Goal: Transaction & Acquisition: Purchase product/service

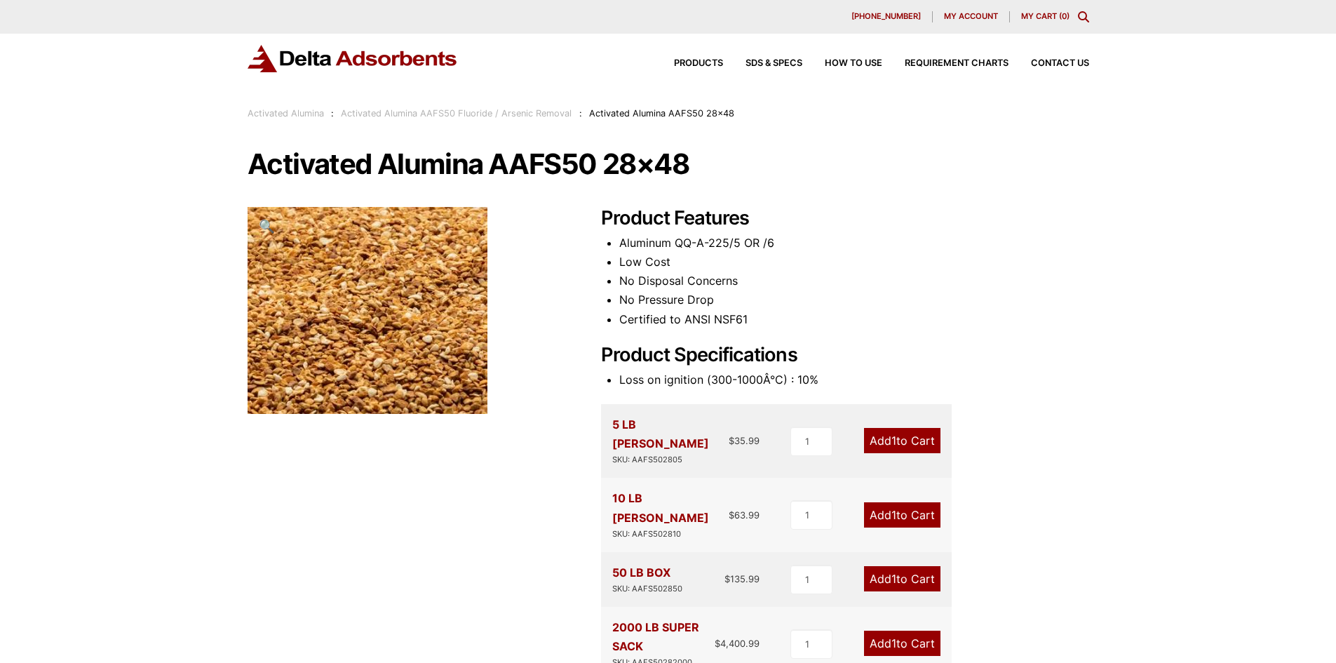
click at [489, 112] on link "Activated Alumina AAFS50 Fluoride / Arsenic Removal" at bounding box center [456, 113] width 231 height 11
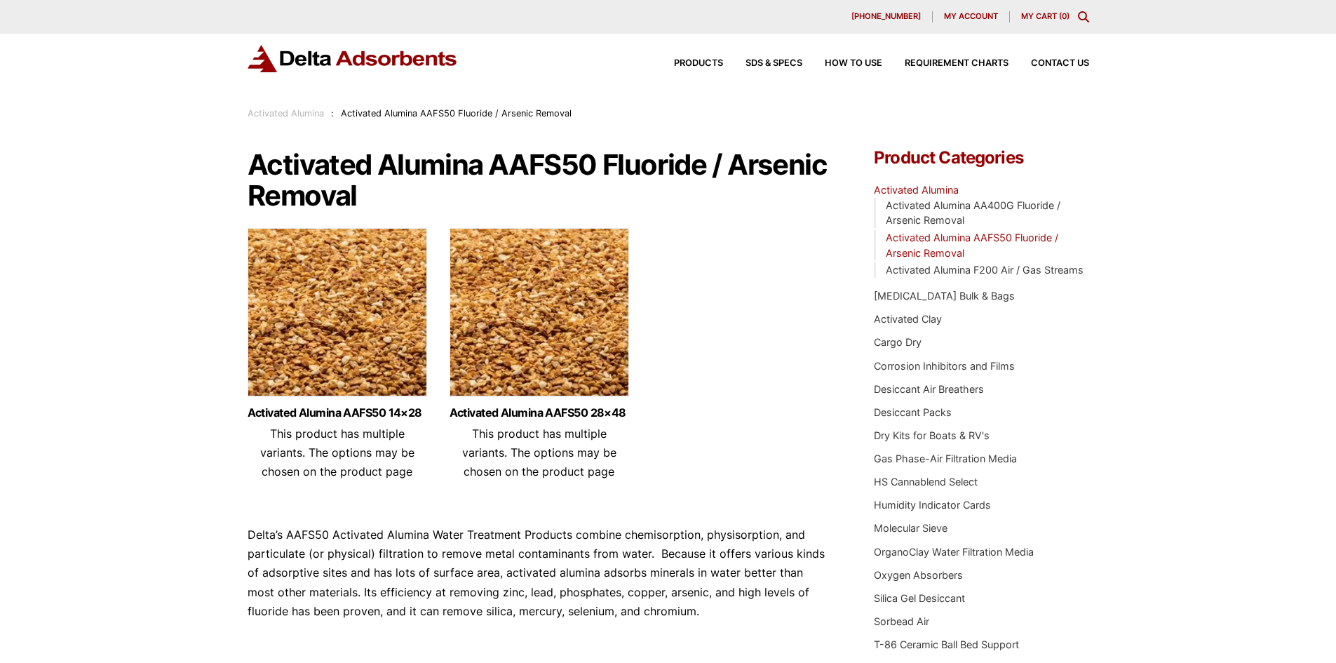
click at [296, 117] on link "Activated Alumina" at bounding box center [286, 113] width 76 height 11
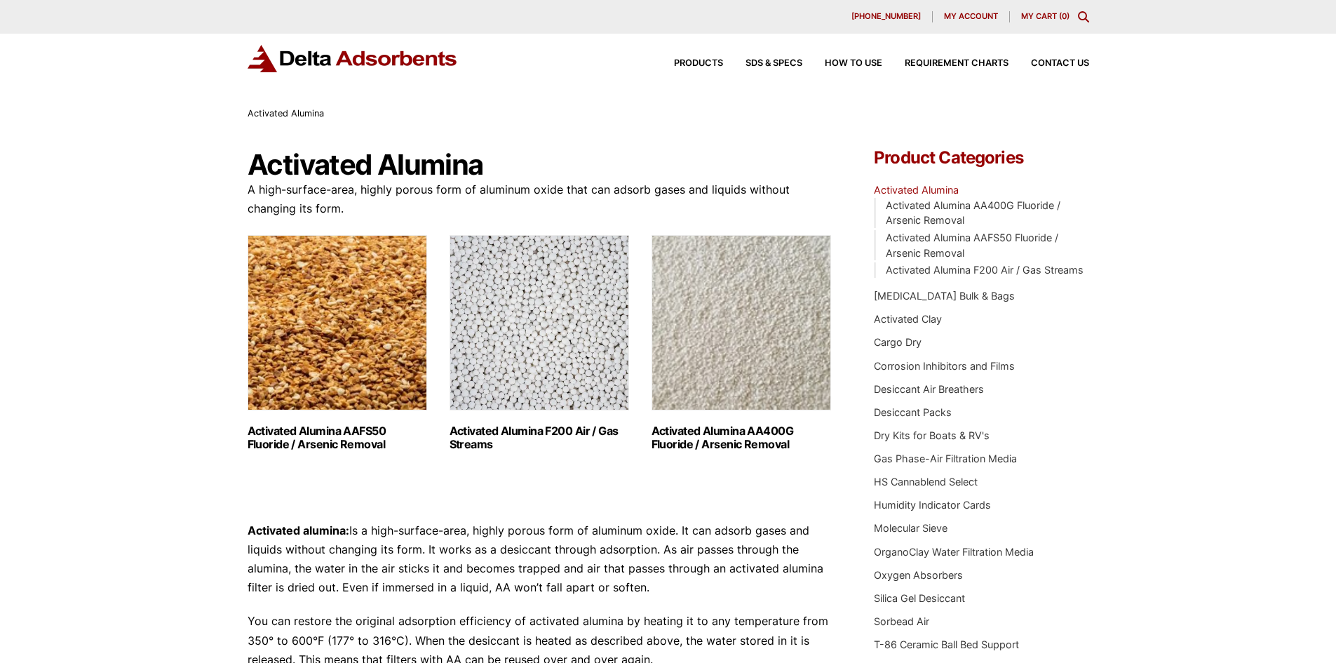
click at [375, 354] on img "Visit product category Activated Alumina AAFS50 Fluoride / Arsenic Removal" at bounding box center [338, 322] width 180 height 175
click at [565, 368] on img "Visit product category Activated Alumina F200 Air / Gas Streams" at bounding box center [540, 322] width 180 height 175
click at [297, 322] on img "Visit product category Activated Alumina AAFS50 Fluoride / Arsenic Removal" at bounding box center [338, 322] width 180 height 175
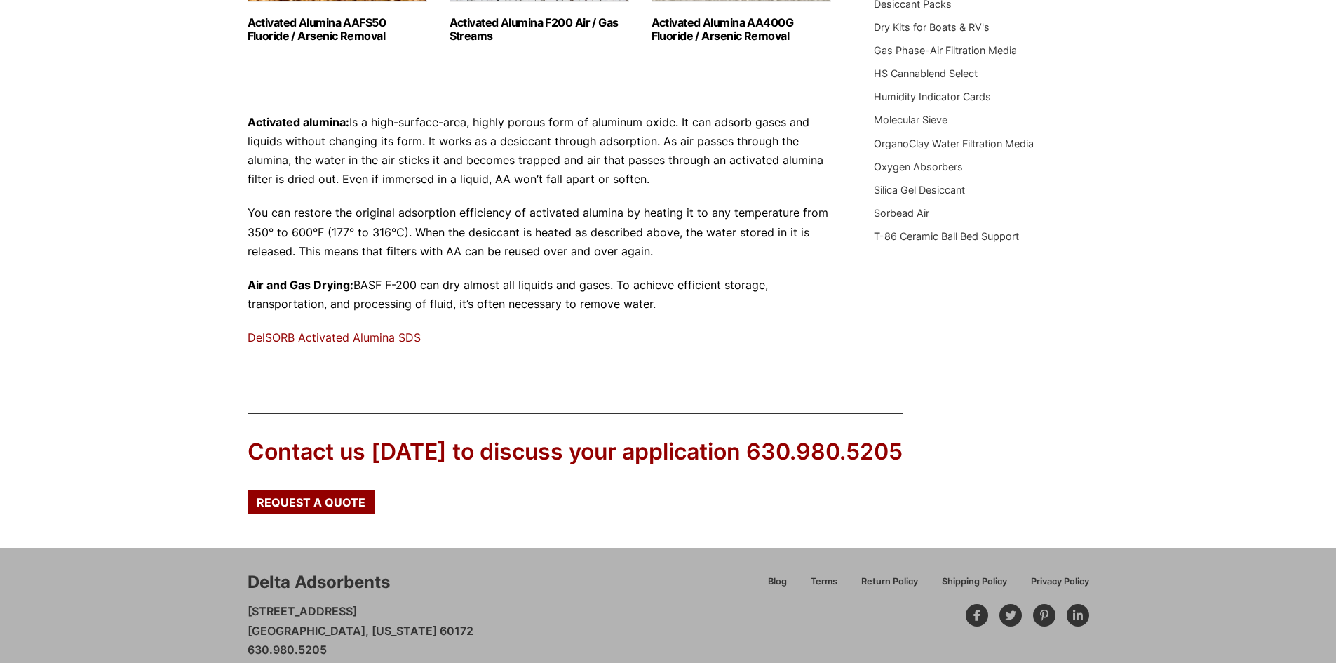
scroll to position [421, 0]
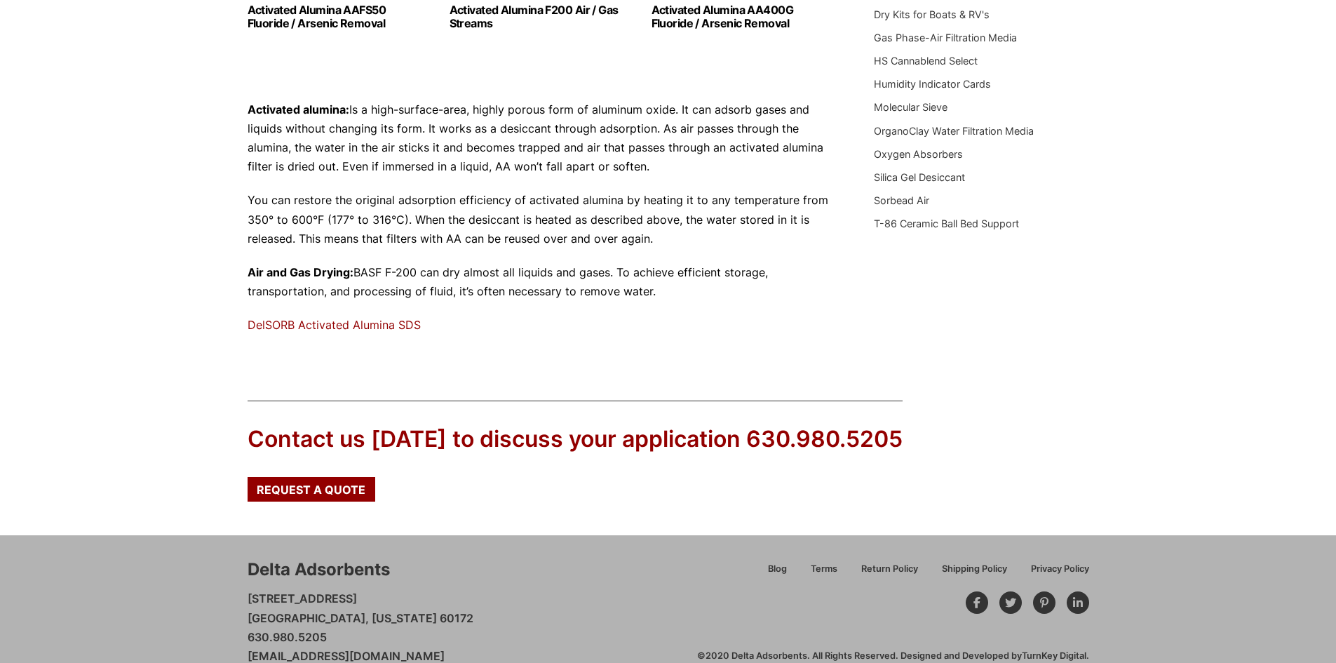
click at [354, 324] on link "DelSORB Activated Alumina SDS" at bounding box center [334, 325] width 173 height 14
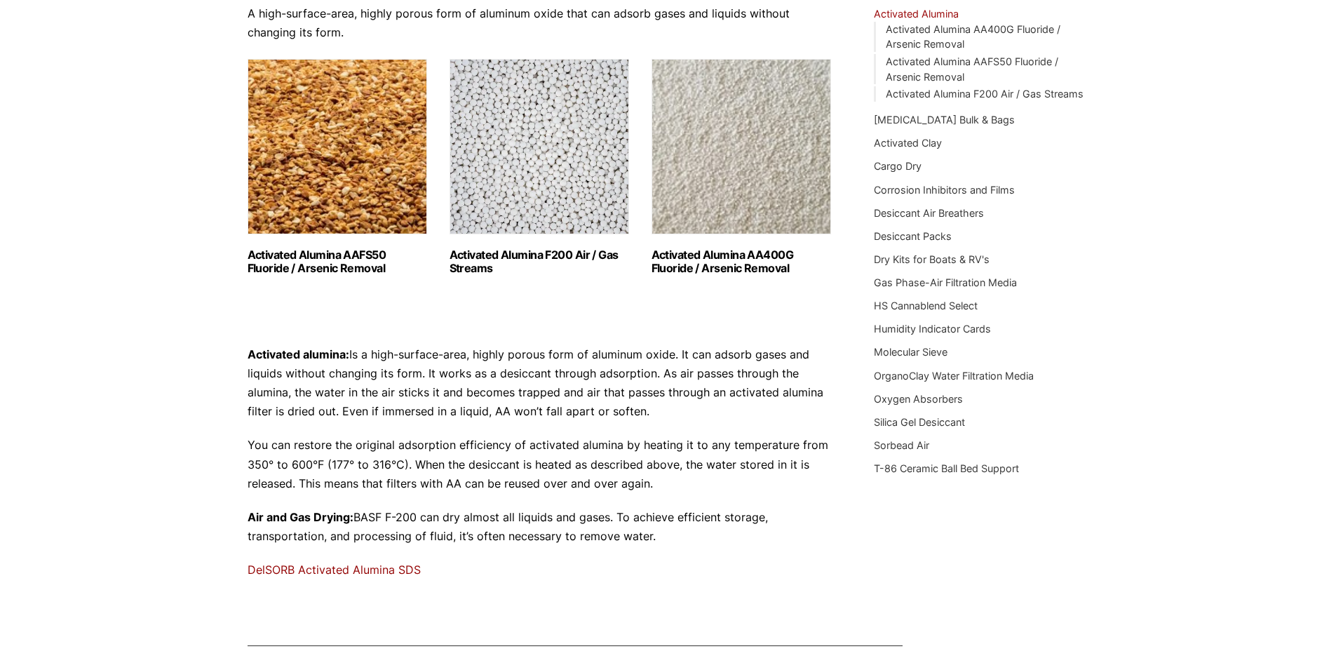
scroll to position [0, 0]
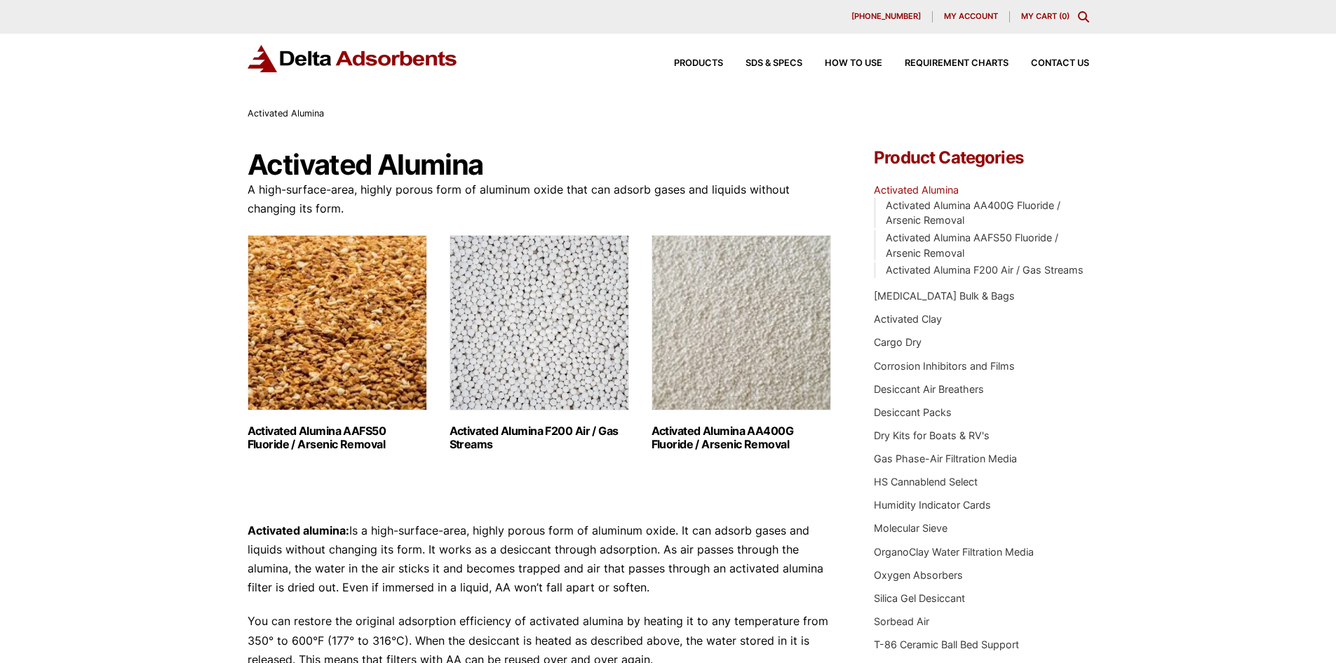
click at [497, 297] on img "Visit product category Activated Alumina F200 Air / Gas Streams" at bounding box center [540, 322] width 180 height 175
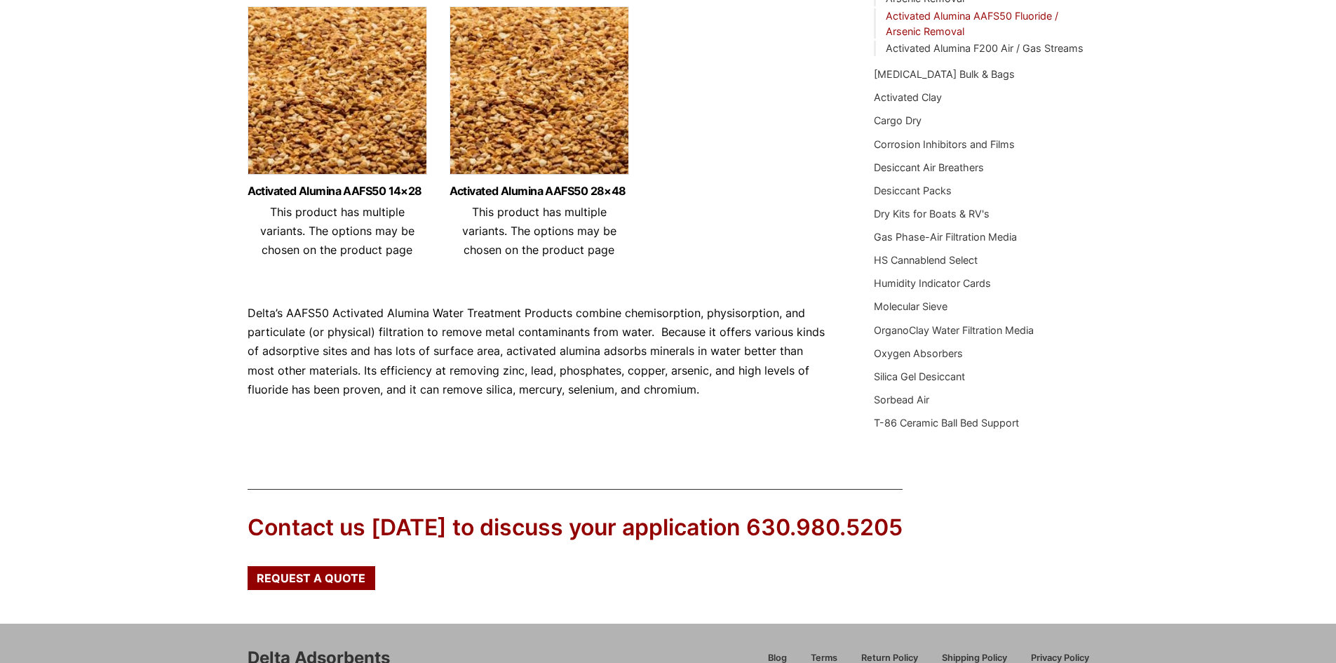
scroll to position [281, 0]
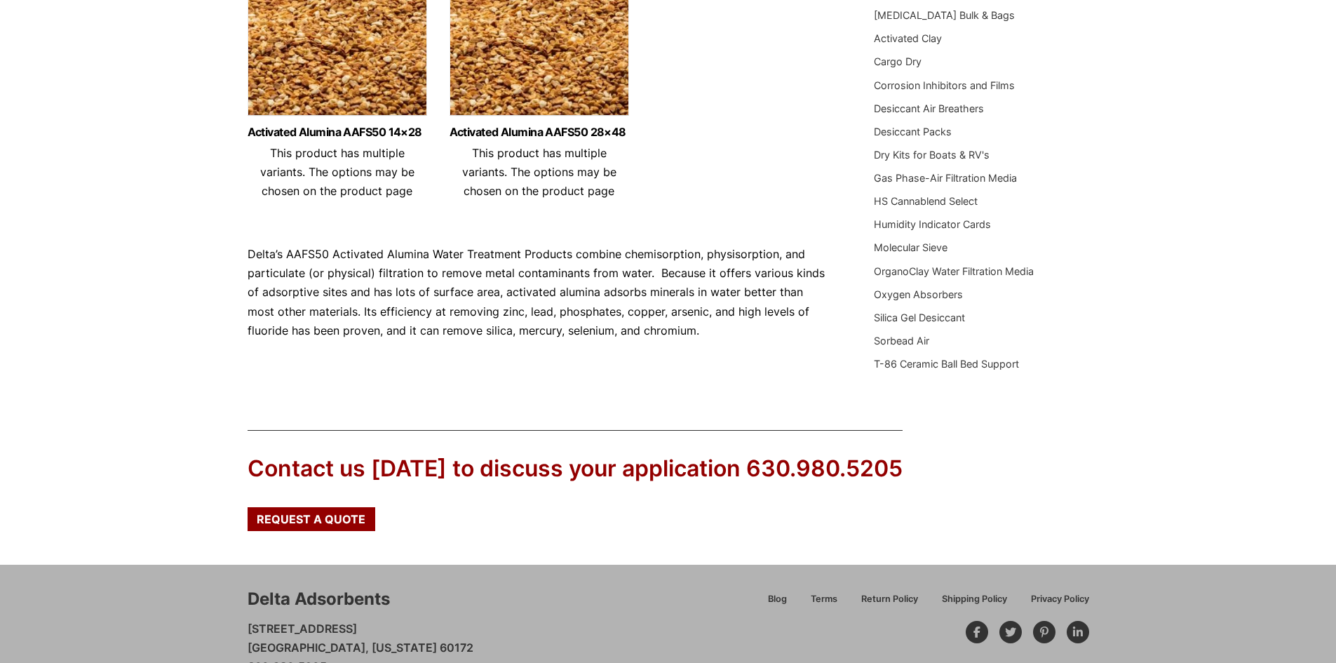
click at [374, 124] on div "Activated Alumina AAFS50 14×28 This product has multiple variants. The options …" at bounding box center [338, 163] width 180 height 95
click at [380, 136] on link "Activated Alumina AAFS50 14×28" at bounding box center [338, 132] width 180 height 12
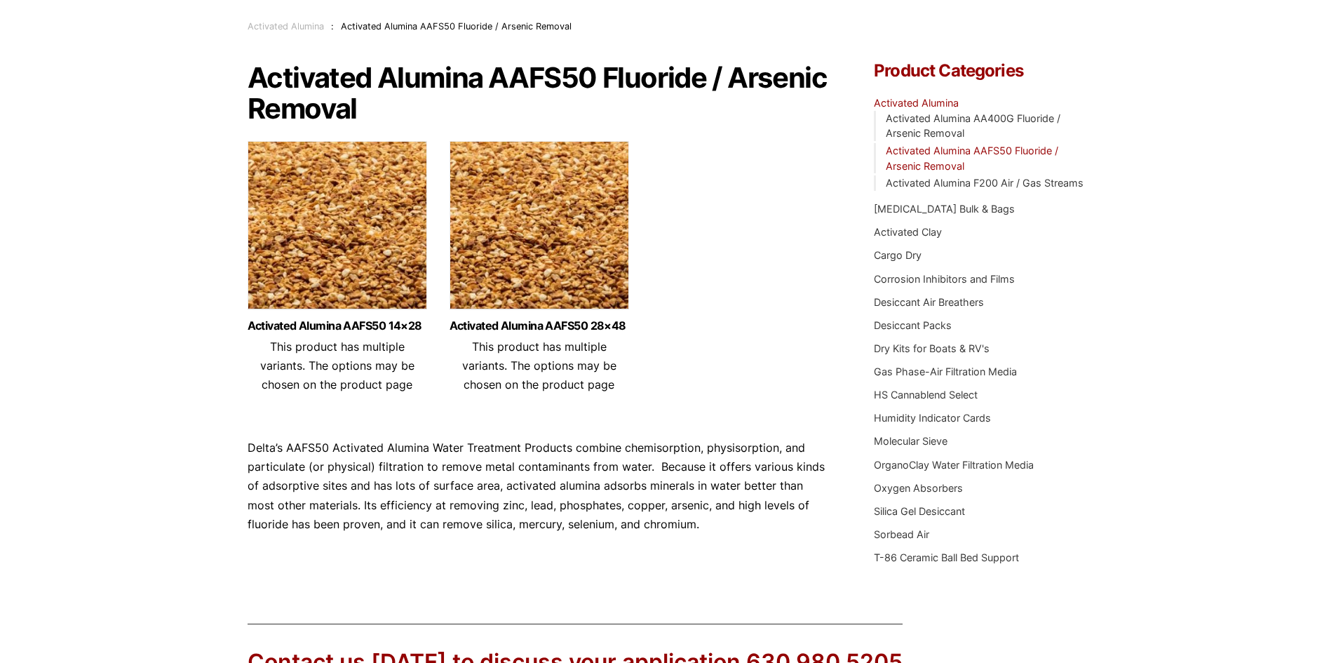
scroll to position [70, 0]
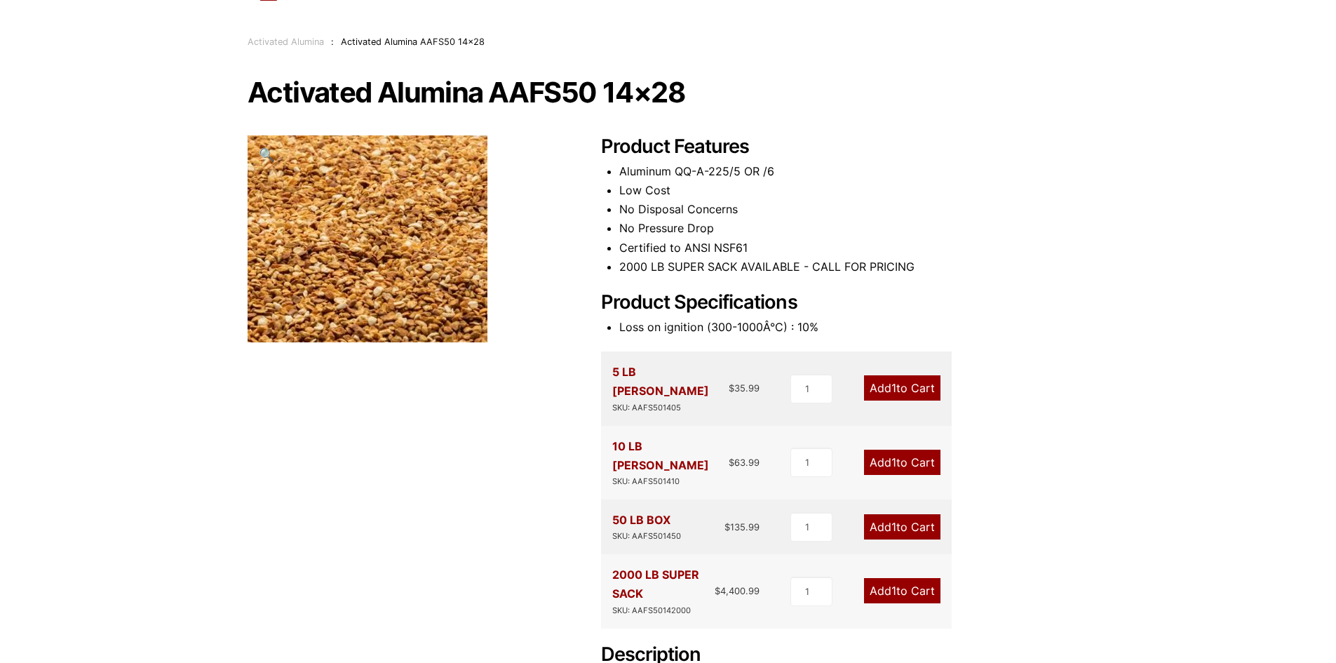
scroll to position [70, 0]
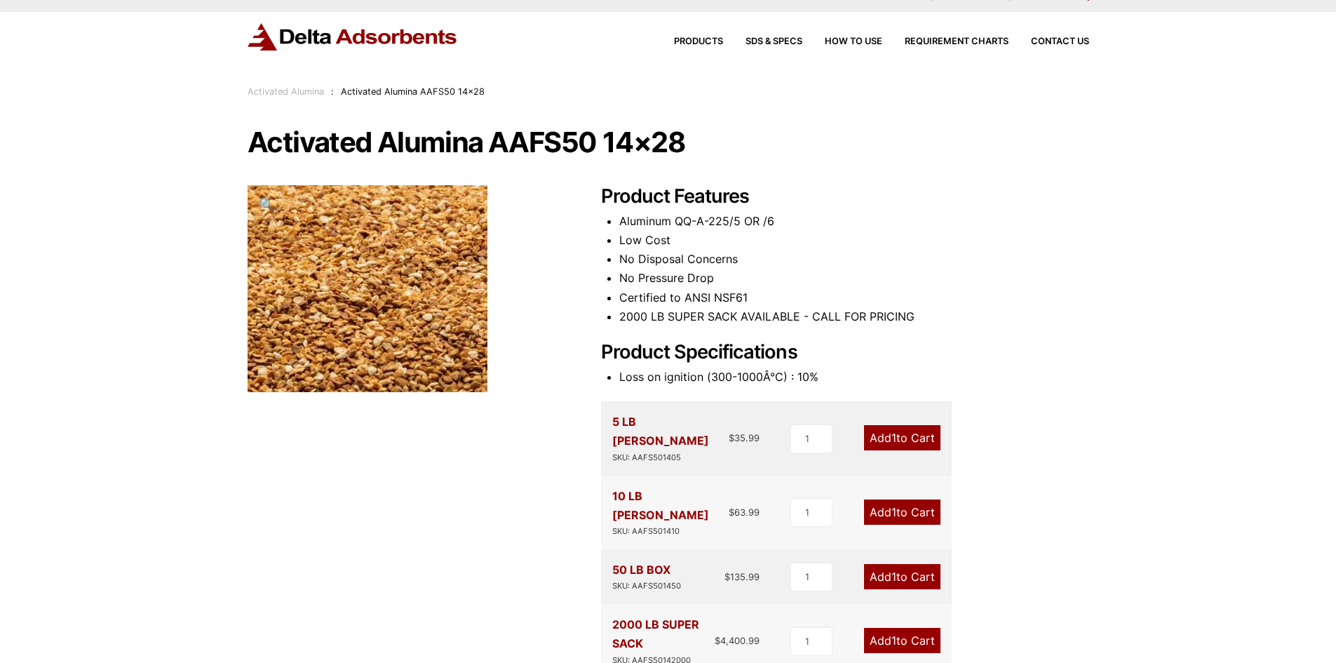
scroll to position [0, 0]
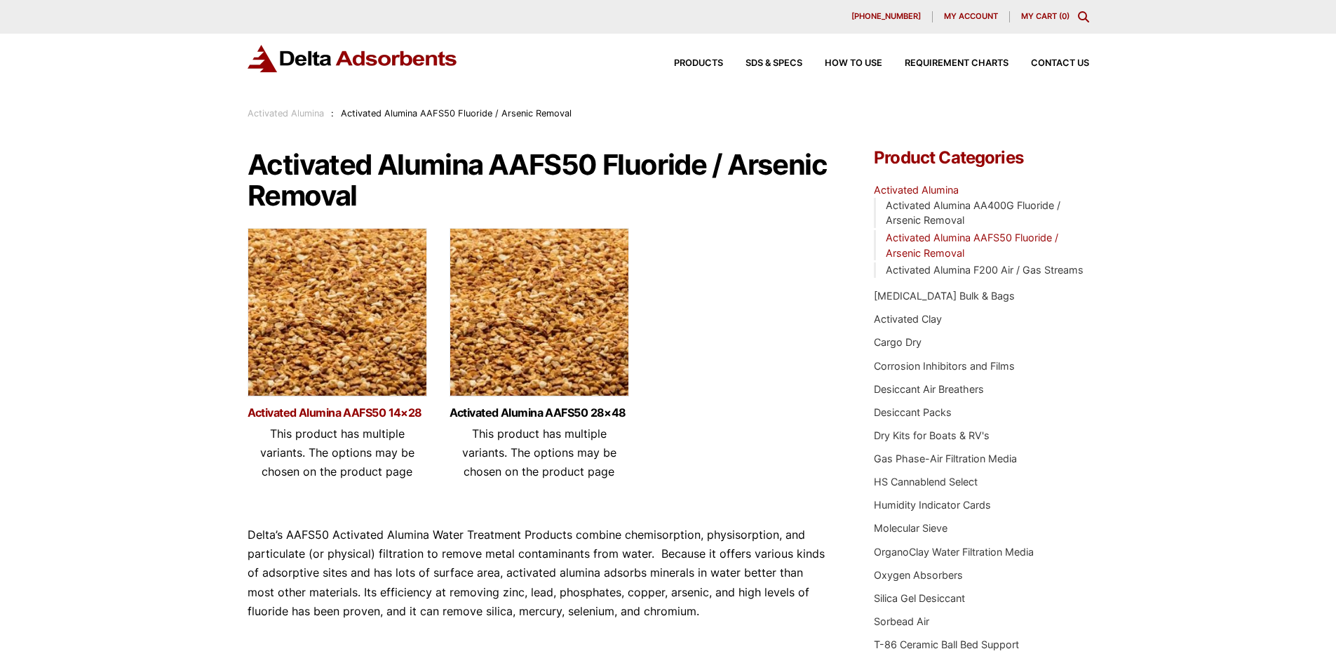
click at [340, 413] on link "Activated Alumina AAFS50 14×28" at bounding box center [338, 413] width 180 height 12
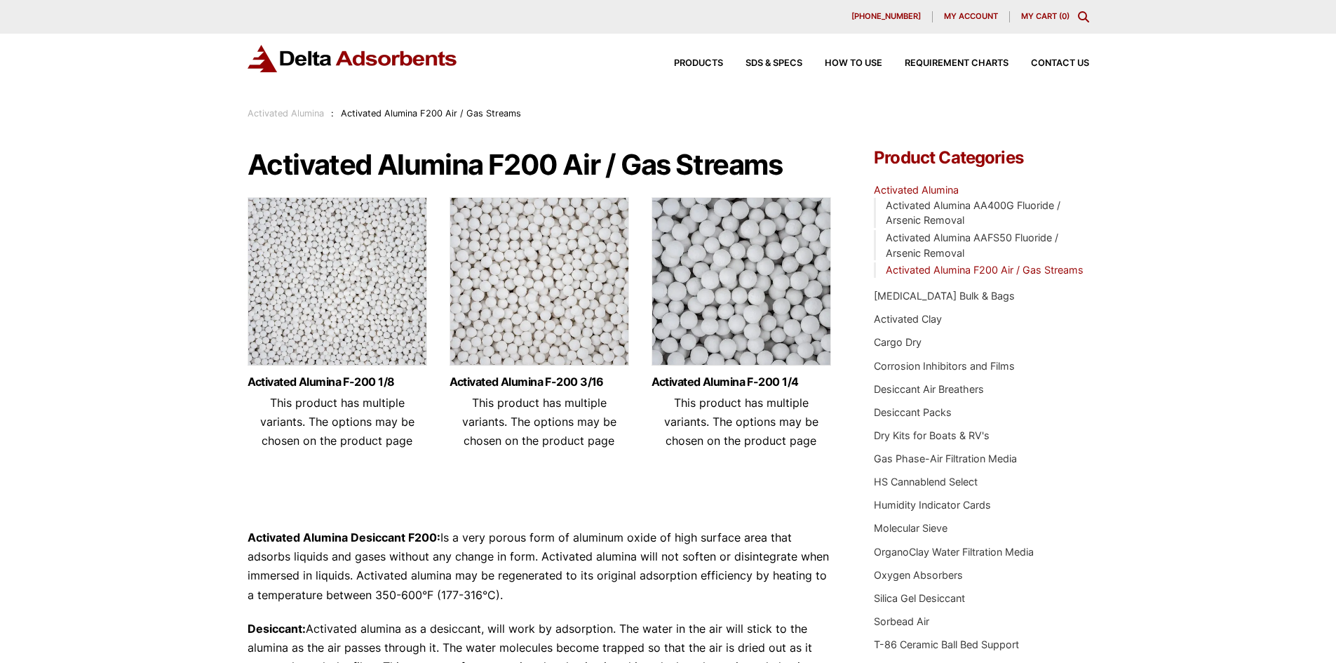
click at [594, 289] on img at bounding box center [540, 284] width 180 height 175
click at [357, 326] on img at bounding box center [338, 284] width 180 height 175
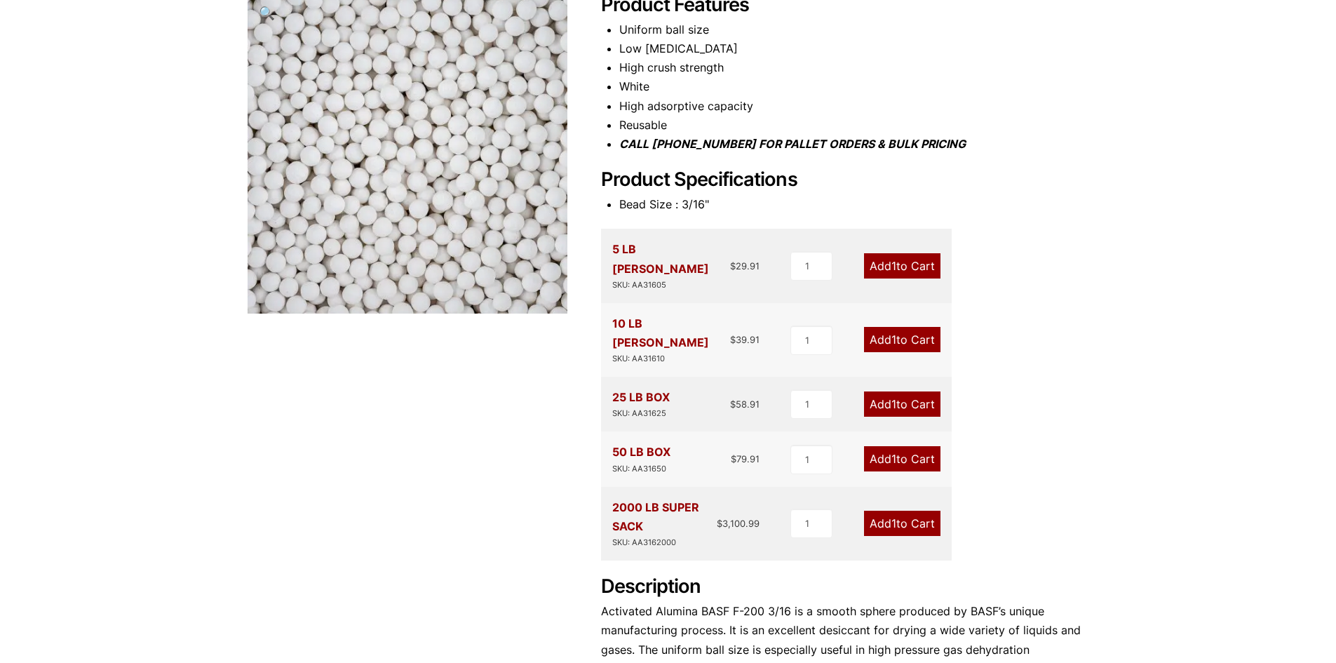
scroll to position [187, 0]
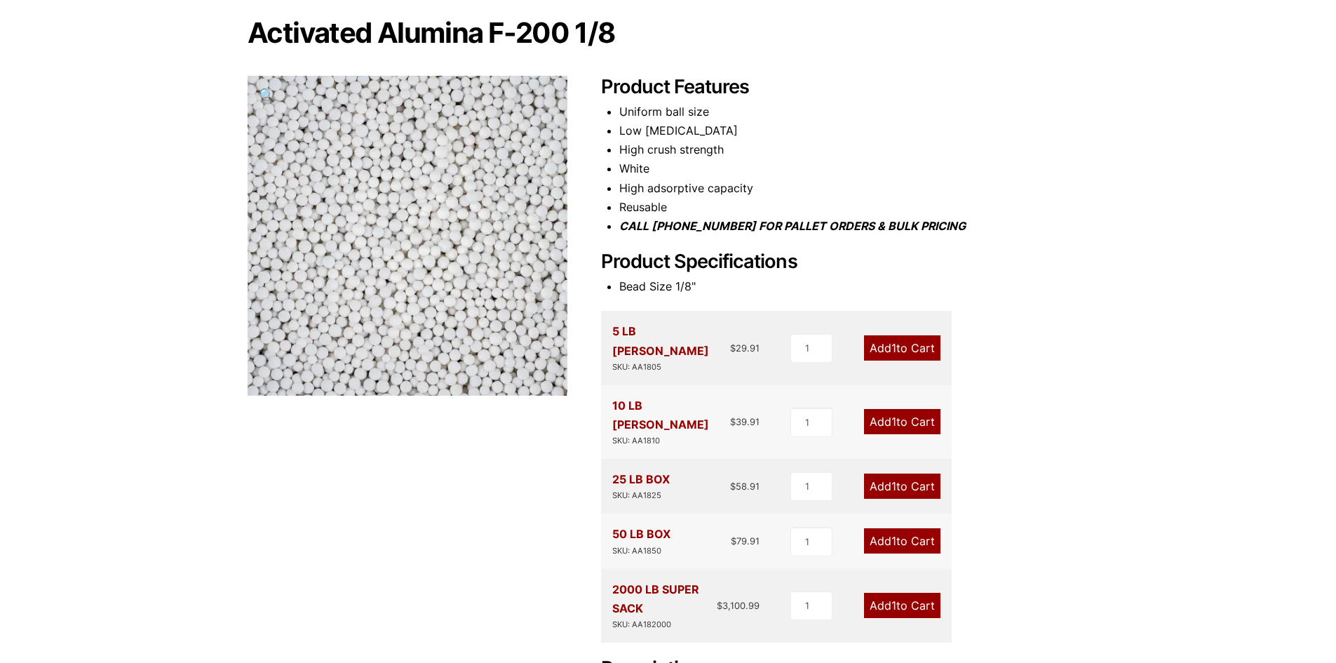
scroll to position [140, 0]
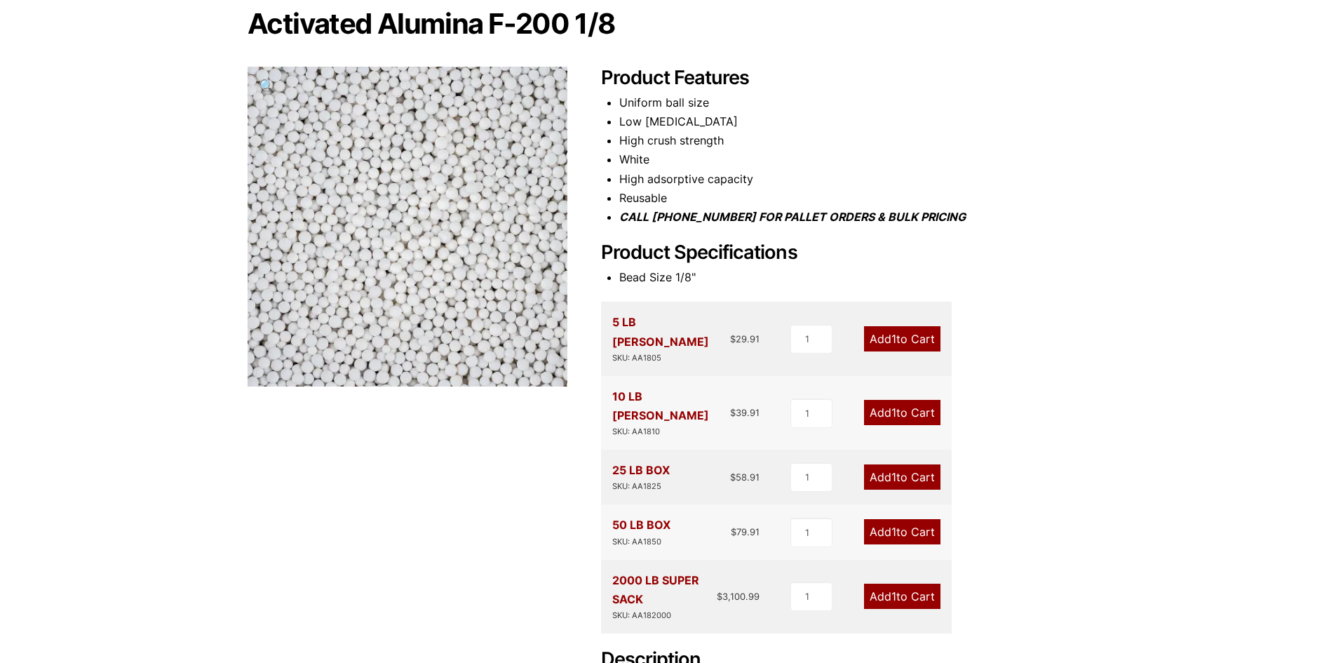
click at [881, 519] on link "Add 1 to Cart" at bounding box center [902, 531] width 76 height 25
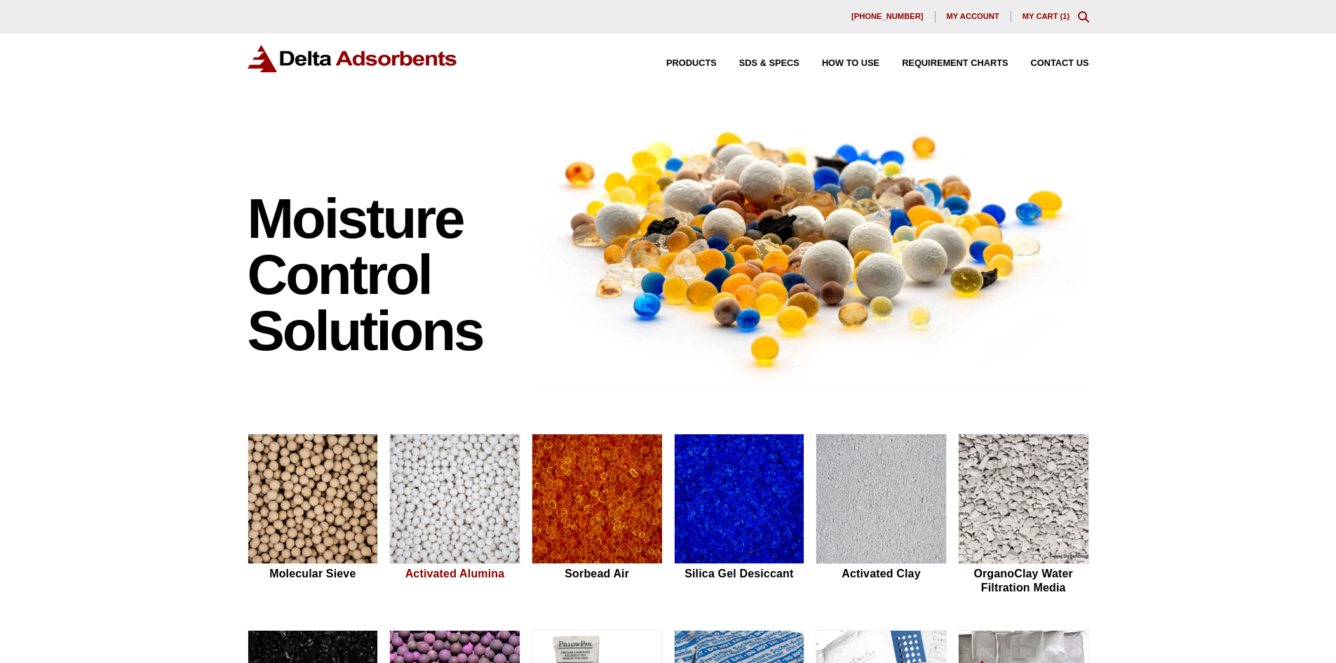
click at [449, 474] on img at bounding box center [455, 499] width 130 height 130
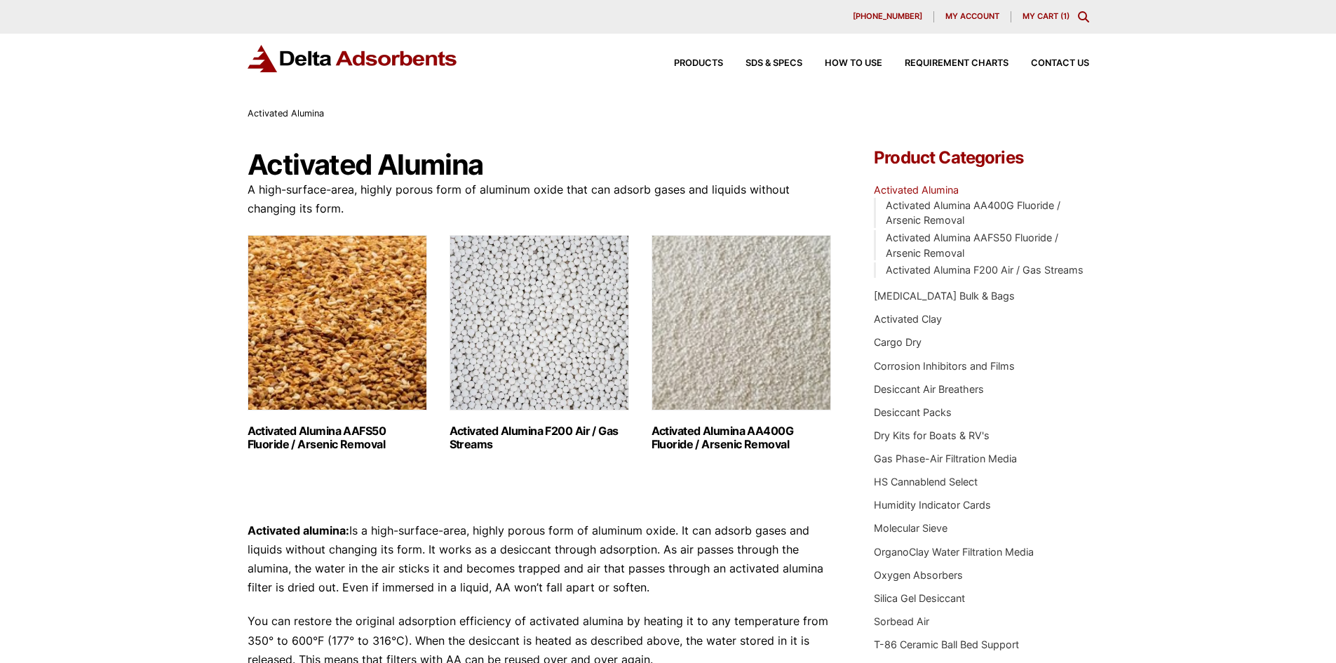
click at [1049, 23] on div "630-980-5205 My account My Cart ( 1 )" at bounding box center [668, 17] width 1336 height 34
click at [1049, 18] on link "My Cart ( 1 )" at bounding box center [1046, 16] width 47 height 10
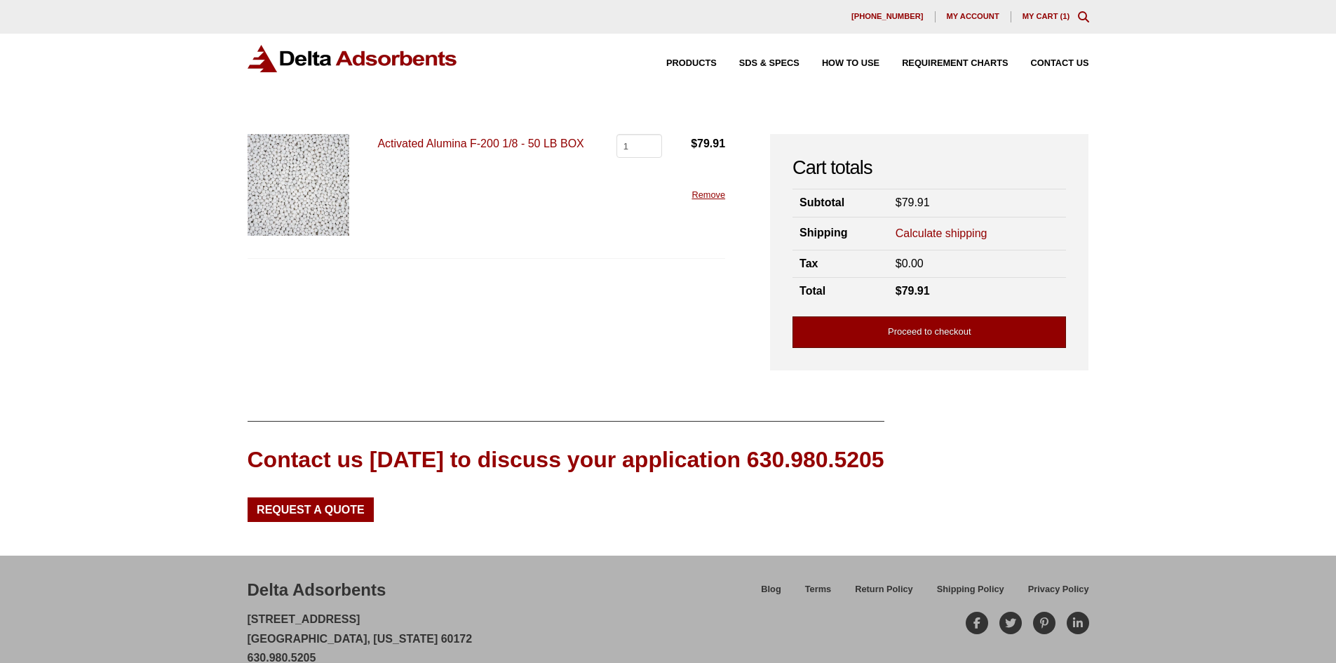
click at [968, 335] on link "Proceed to checkout" at bounding box center [930, 332] width 274 height 32
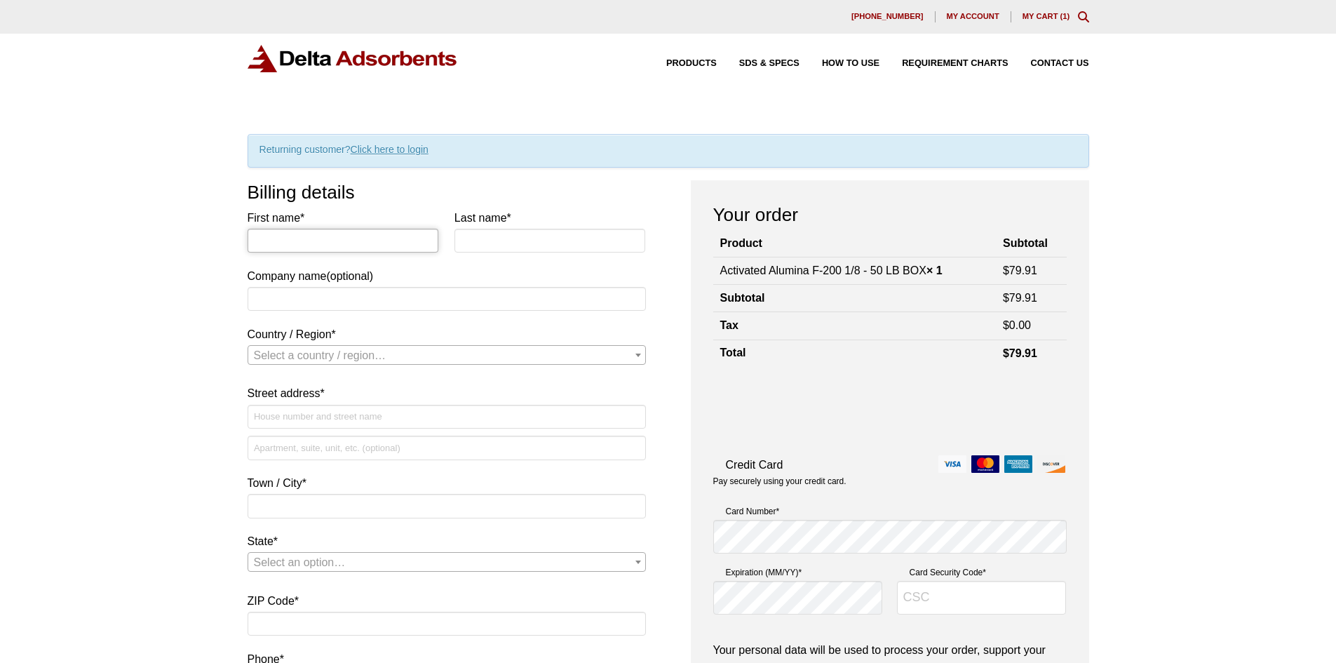
click at [340, 238] on input "First name *" at bounding box center [344, 241] width 192 height 24
type input "Zachary"
type input "Cavitt"
type input "AquaShield"
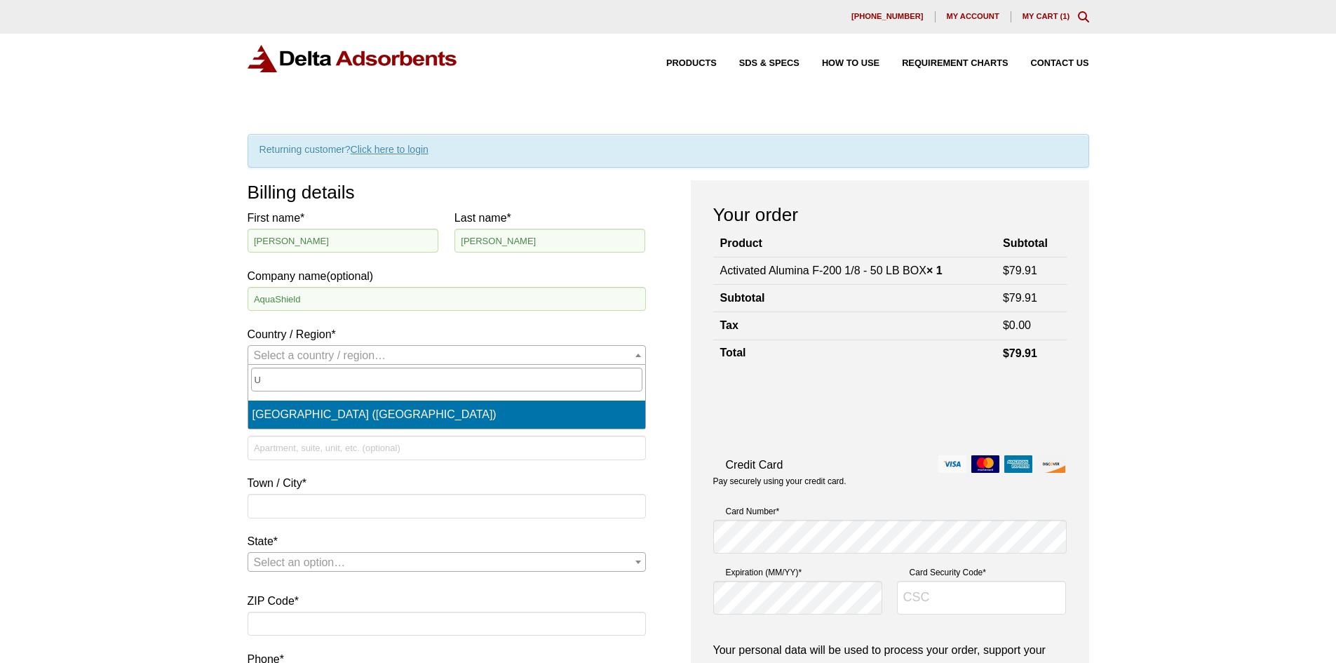
select select "US"
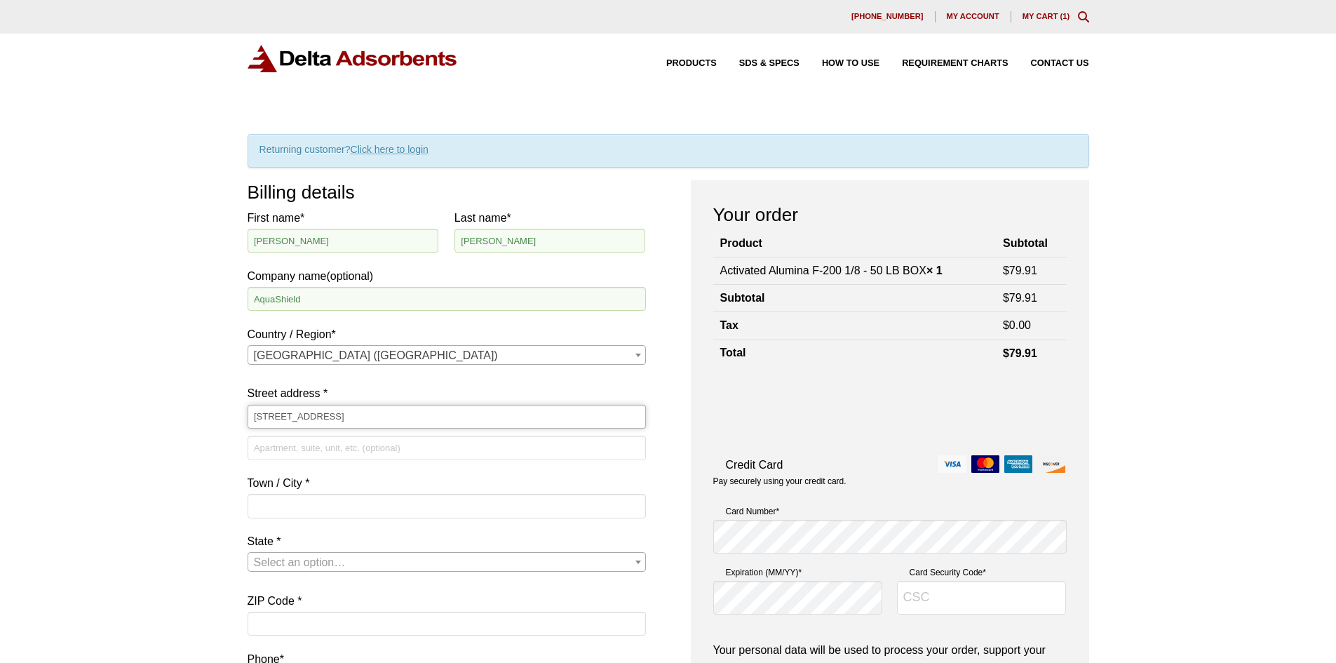
type input "2733 Kanasita Drive"
click at [378, 455] on input "Apartment, suite, unit, etc. (optional)" at bounding box center [447, 448] width 398 height 24
type input "Suite 111"
click at [307, 501] on input "Town / City *" at bounding box center [447, 506] width 398 height 24
type input "Chattanooga"
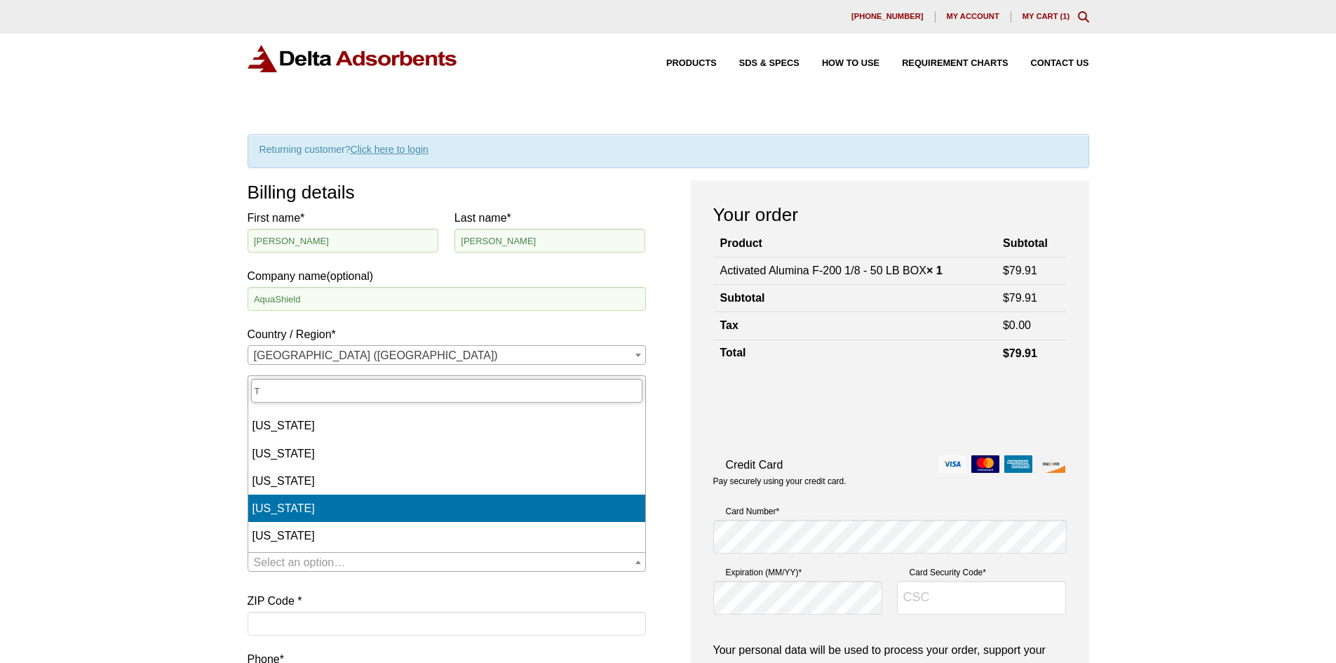
type input "Te"
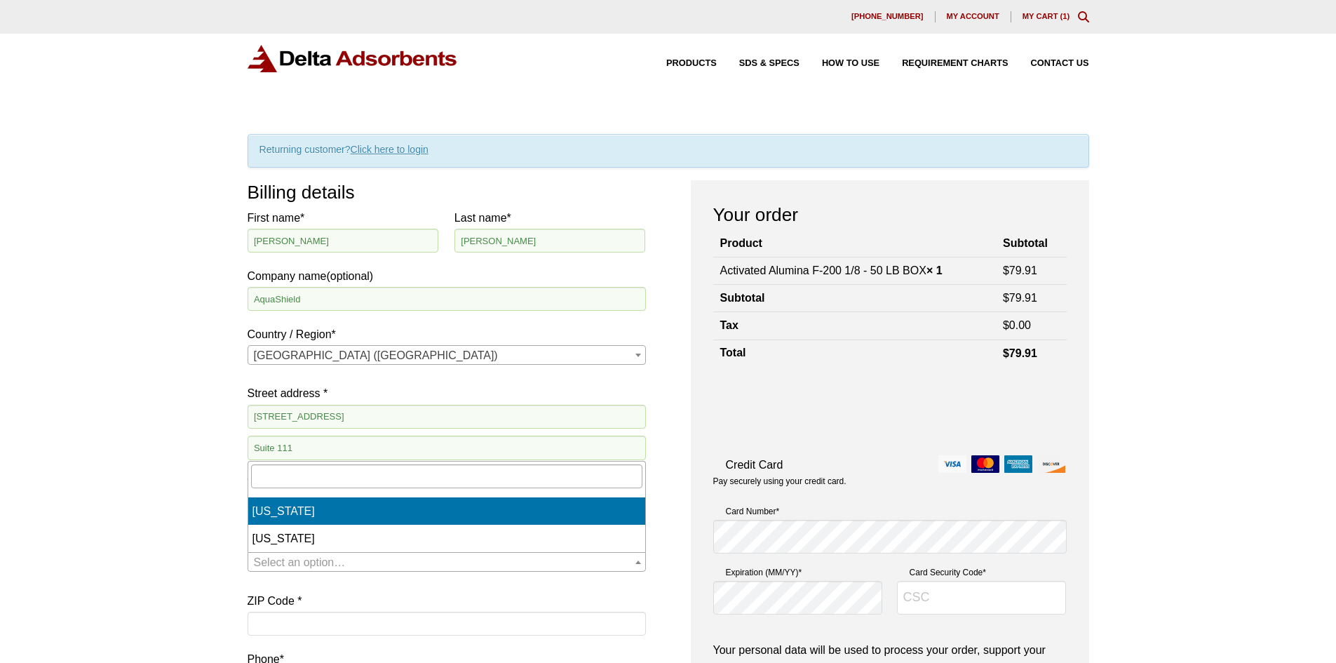
select select "TN"
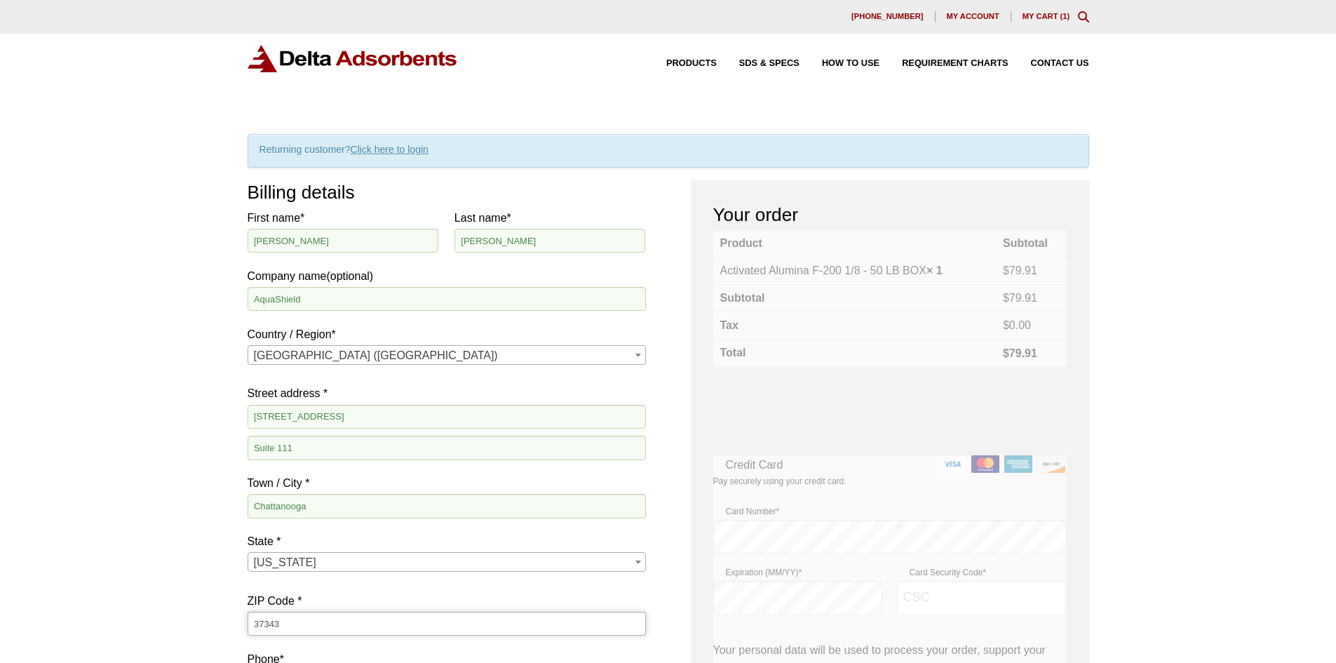
type input "37343"
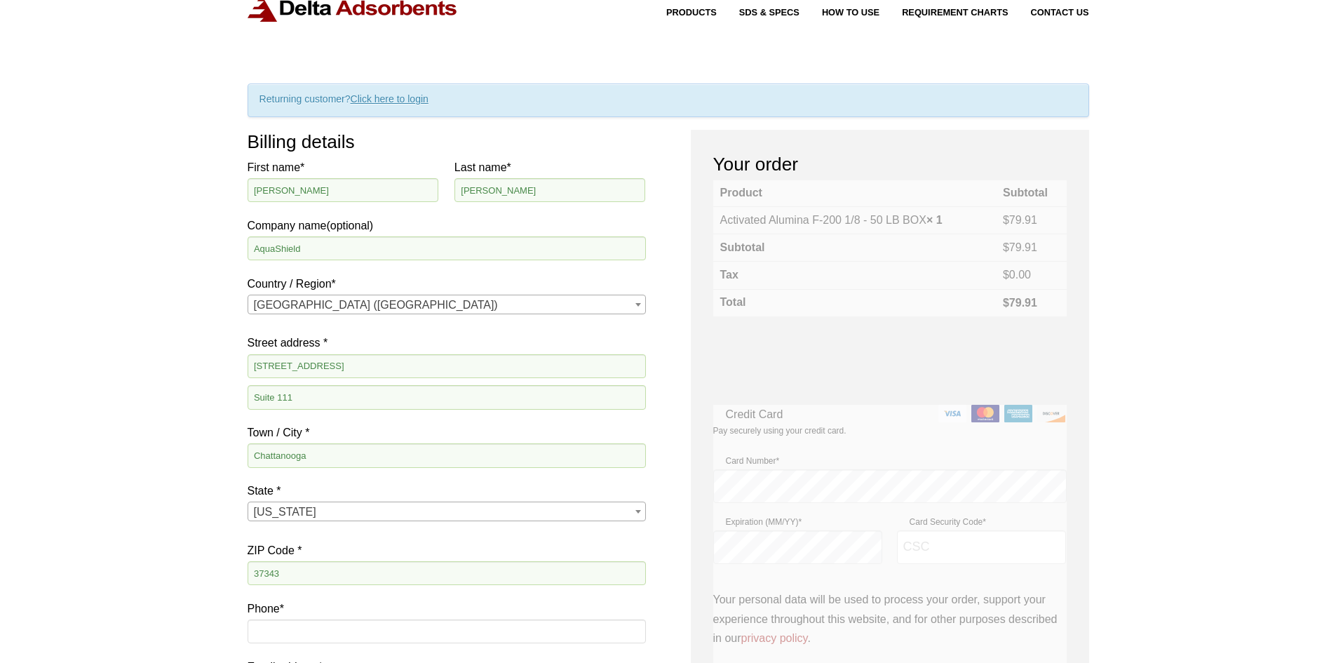
scroll to position [140, 0]
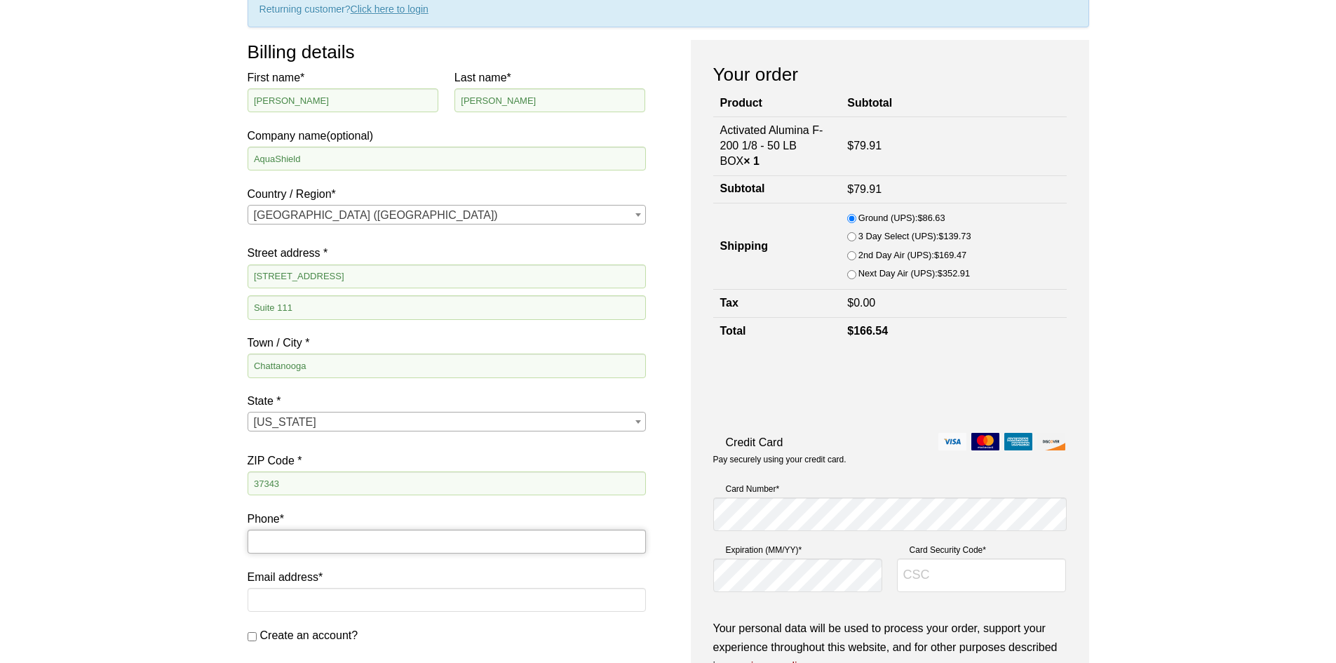
click at [341, 542] on input "Phone *" at bounding box center [447, 542] width 398 height 24
type input "4238708888"
click at [354, 596] on input "Email address *" at bounding box center [447, 600] width 398 height 24
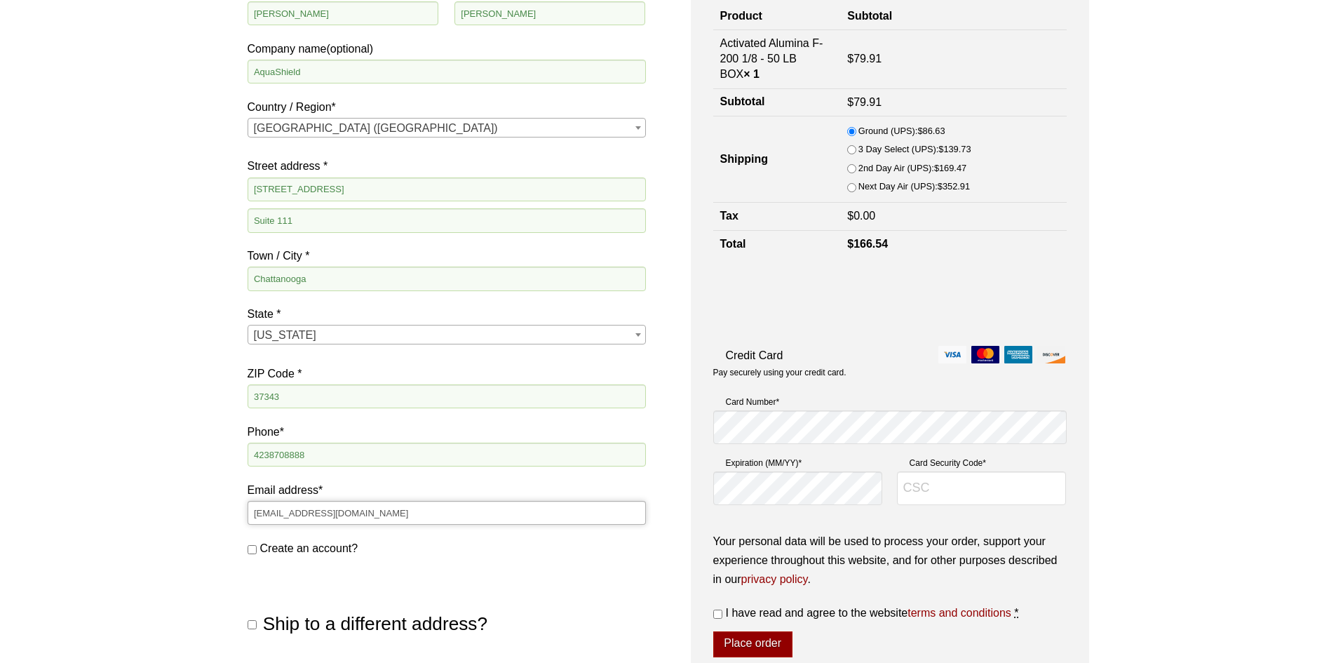
scroll to position [70, 0]
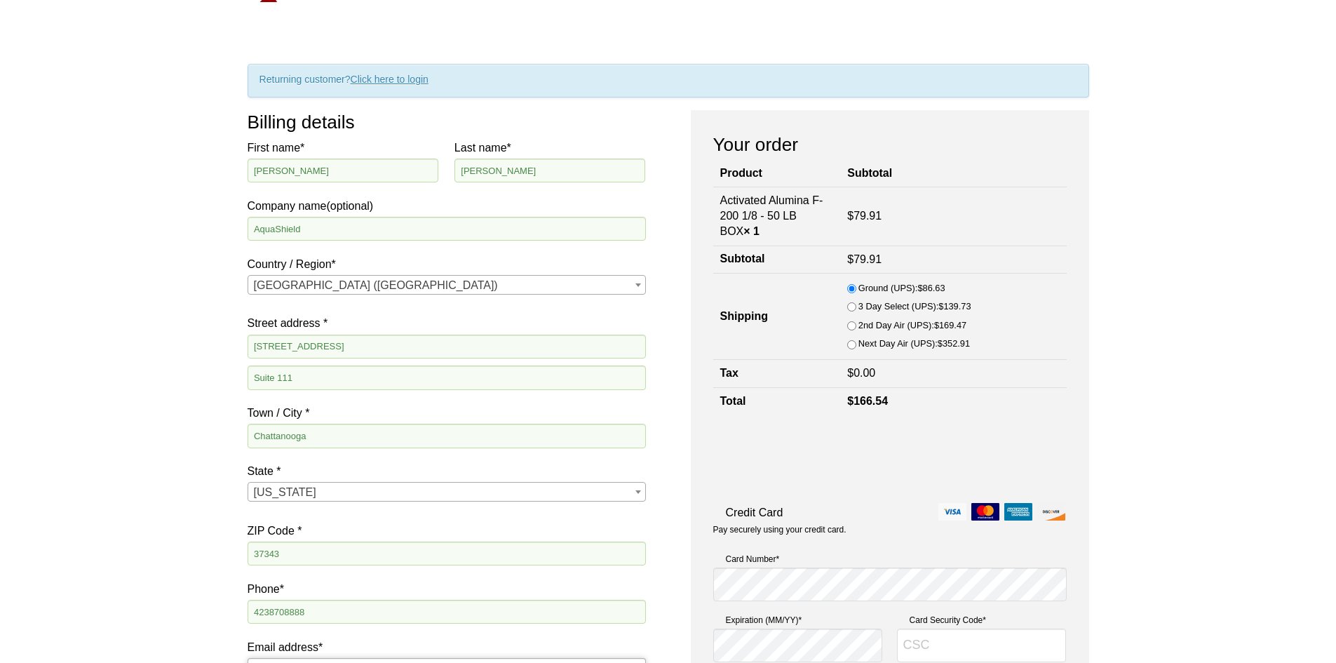
type input "zcavitt@komline.com"
click at [843, 61] on div "Our website has detected that you are using an outdated browser that will preve…" at bounding box center [668, 619] width 1336 height 1379
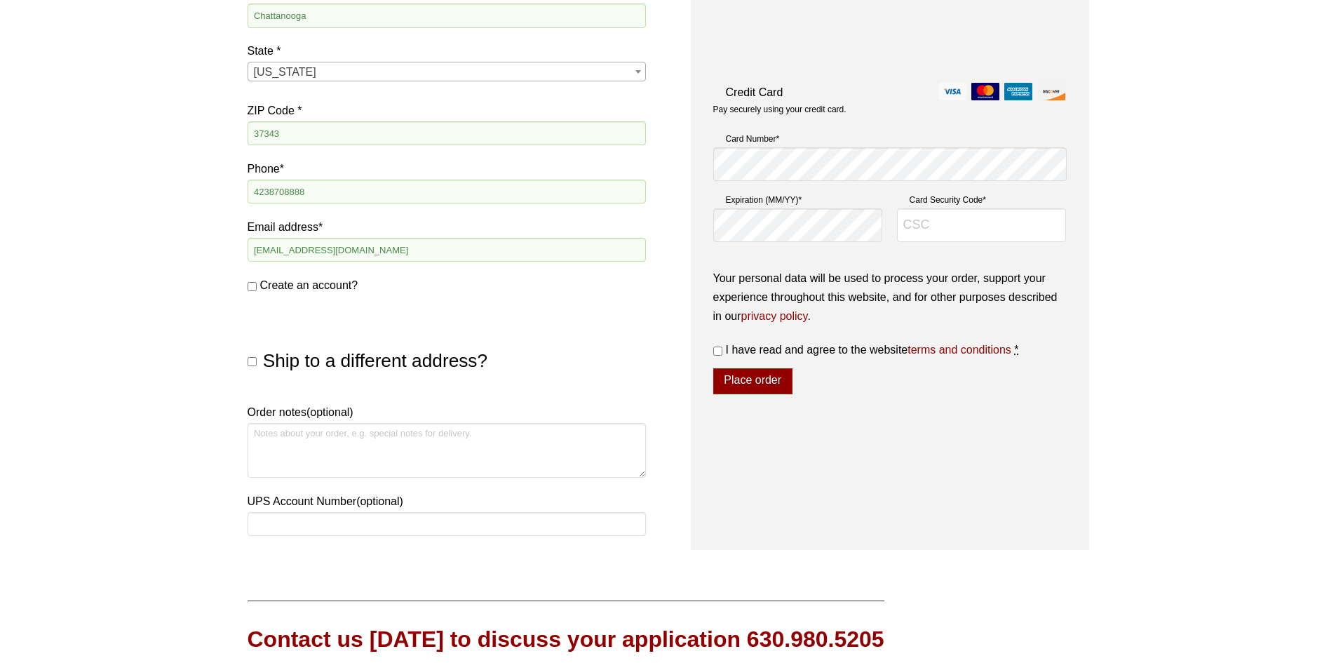
scroll to position [561, 0]
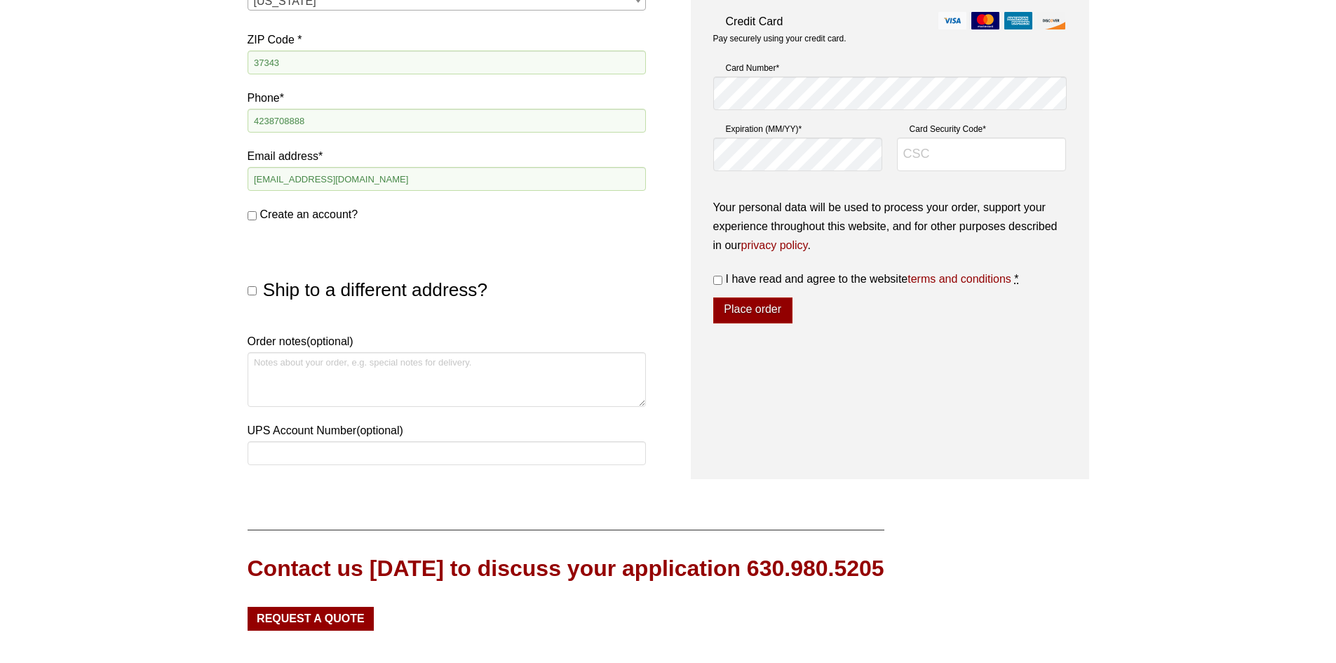
click at [799, 279] on span "I have read and agree to the website terms and conditions" at bounding box center [869, 279] width 286 height 12
click at [723, 279] on input "I have read and agree to the website terms and conditions *" at bounding box center [717, 280] width 9 height 9
checkbox input "true"
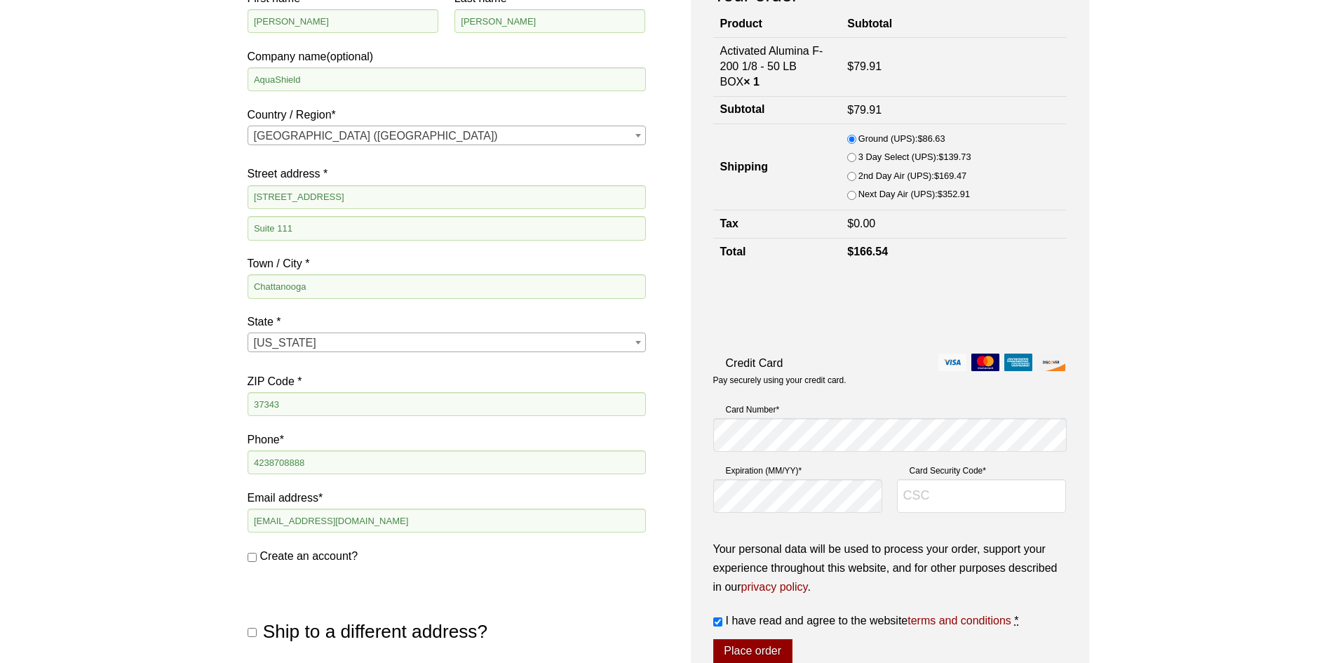
scroll to position [210, 0]
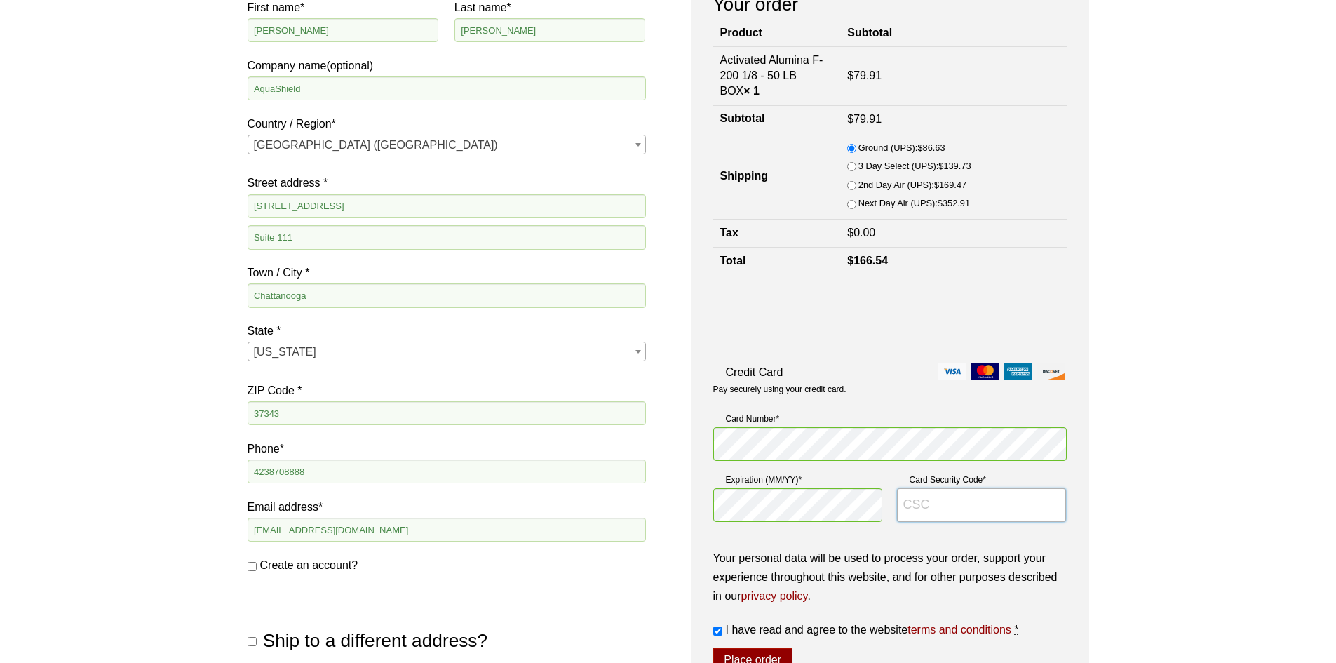
click at [998, 494] on input "Card Security Code *" at bounding box center [982, 505] width 170 height 34
type input "654"
click at [1074, 274] on div "Your order Product Subtotal Activated Alumina F-200 1/8 - 50 LB BOX × 1 $ 79.91…" at bounding box center [890, 399] width 398 height 859
click at [1261, 296] on div "Our website has detected that you are using an outdated browser that will preve…" at bounding box center [668, 479] width 1336 height 1379
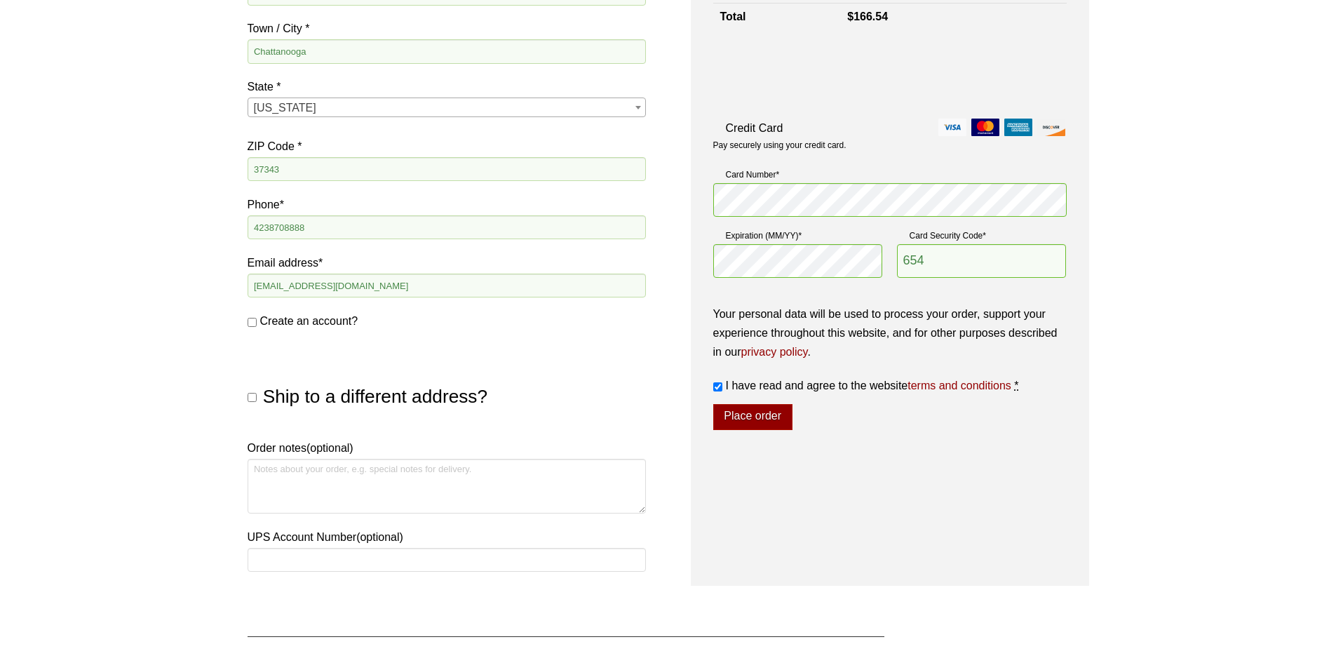
scroll to position [491, 0]
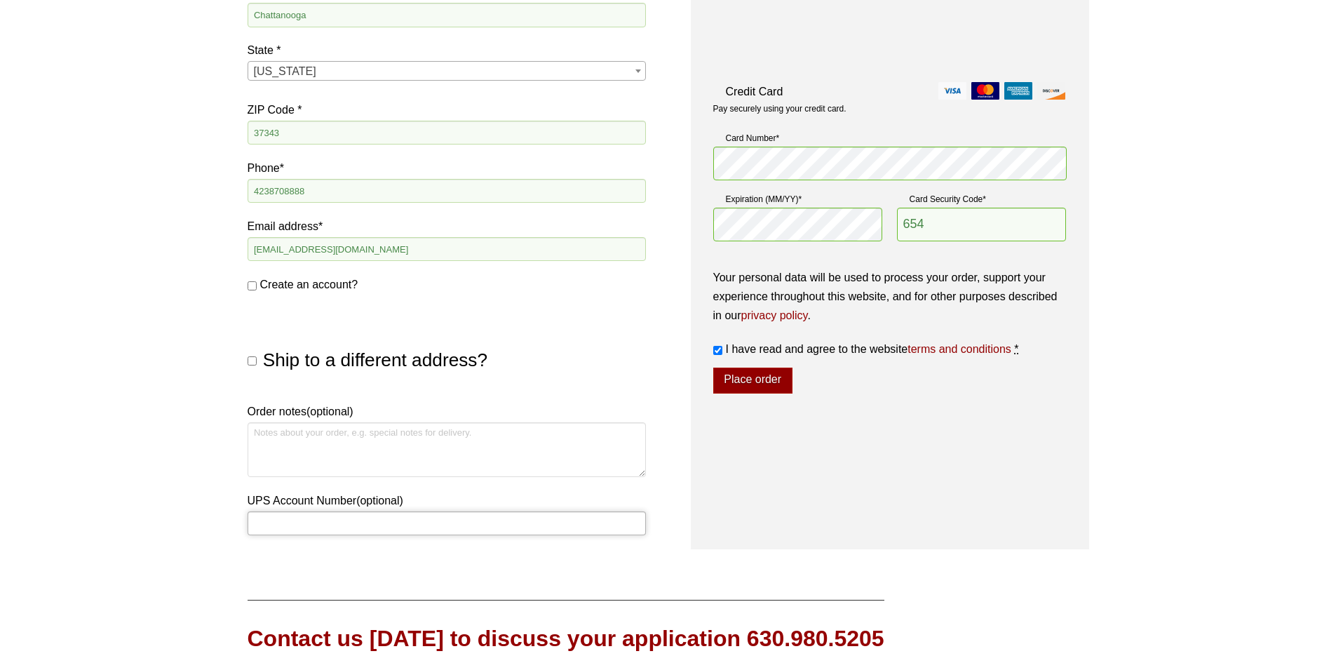
click at [386, 531] on input "UPS Account Number (optional)" at bounding box center [447, 523] width 398 height 24
type input "31A17F"
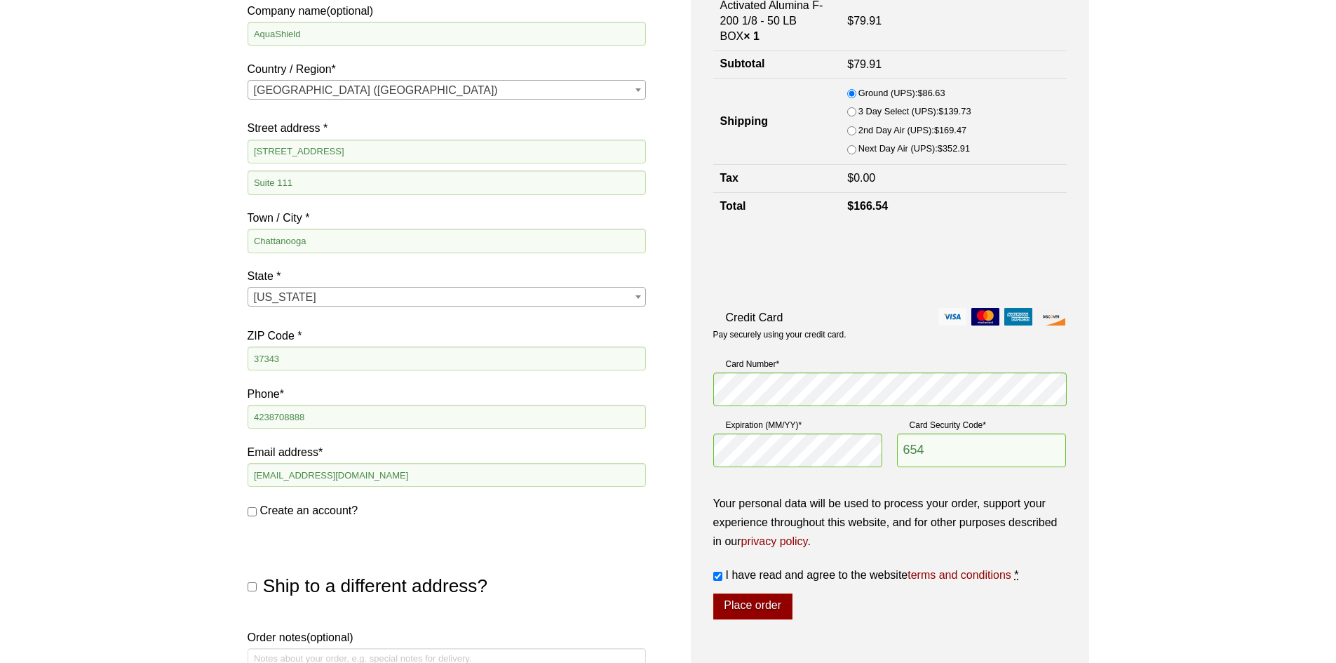
scroll to position [351, 0]
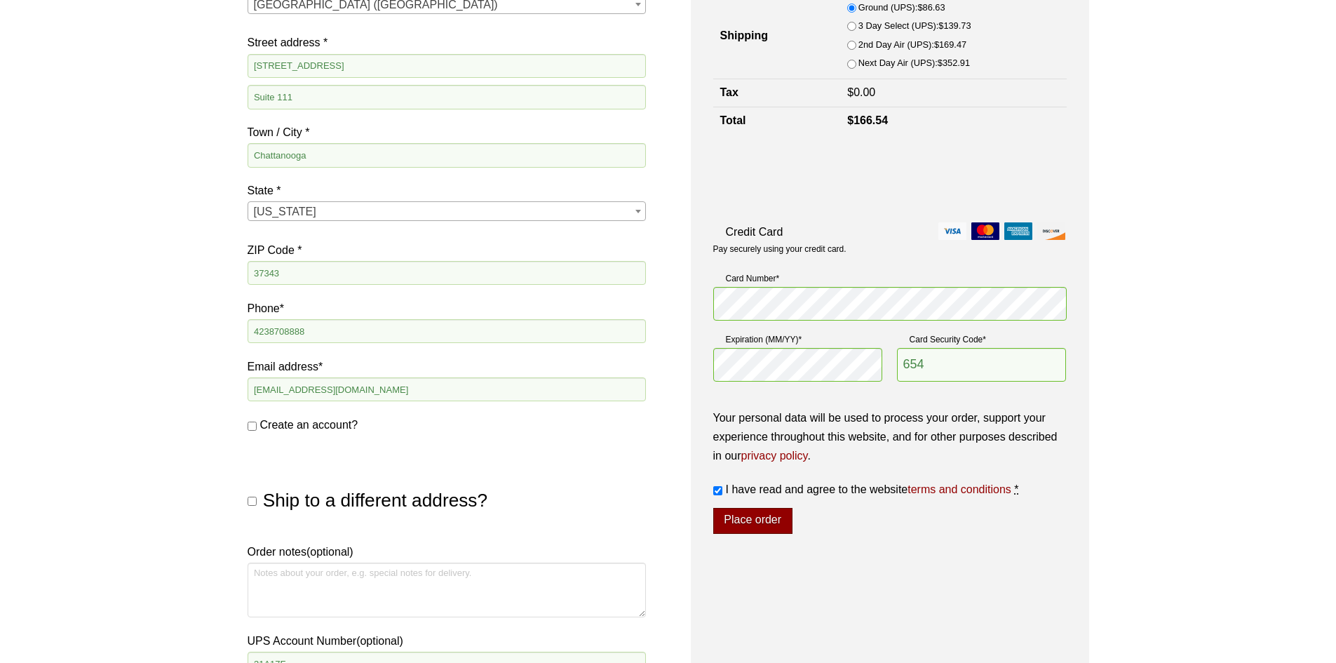
click at [785, 524] on button "Place order" at bounding box center [752, 521] width 79 height 27
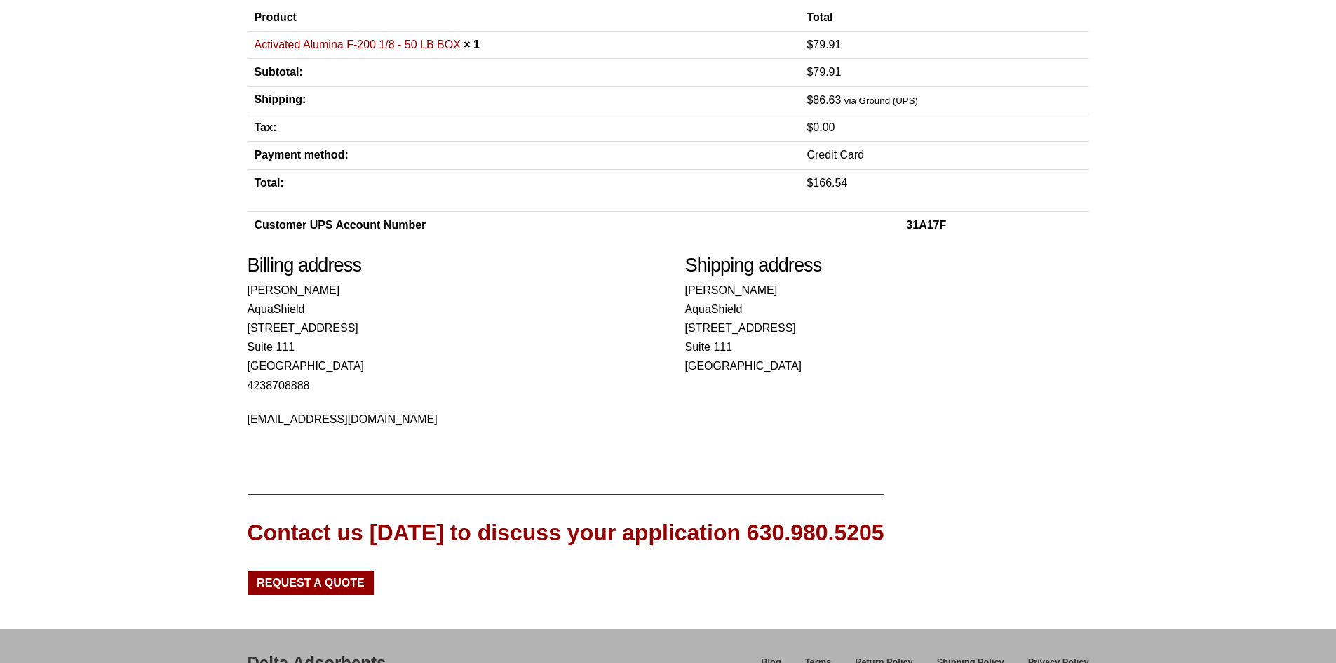
scroll to position [399, 0]
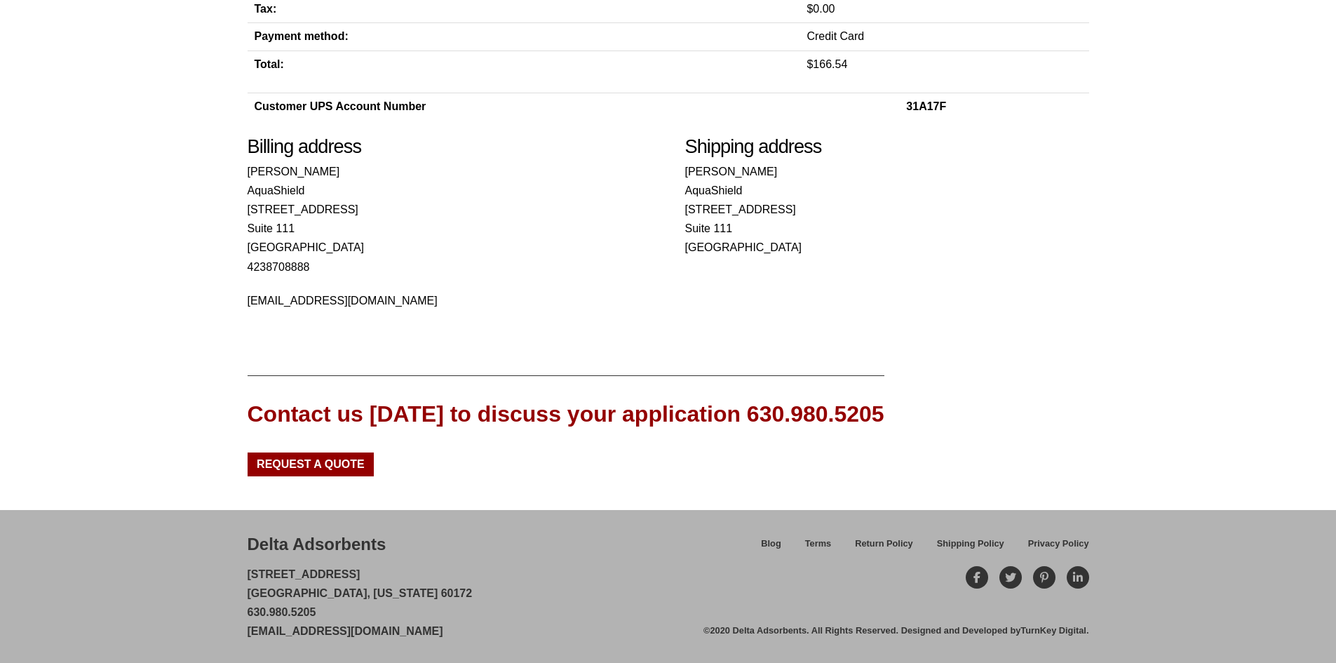
click at [1024, 401] on div "Contact us today to discuss your application 630.980.5205 Request a Quote" at bounding box center [669, 425] width 842 height 101
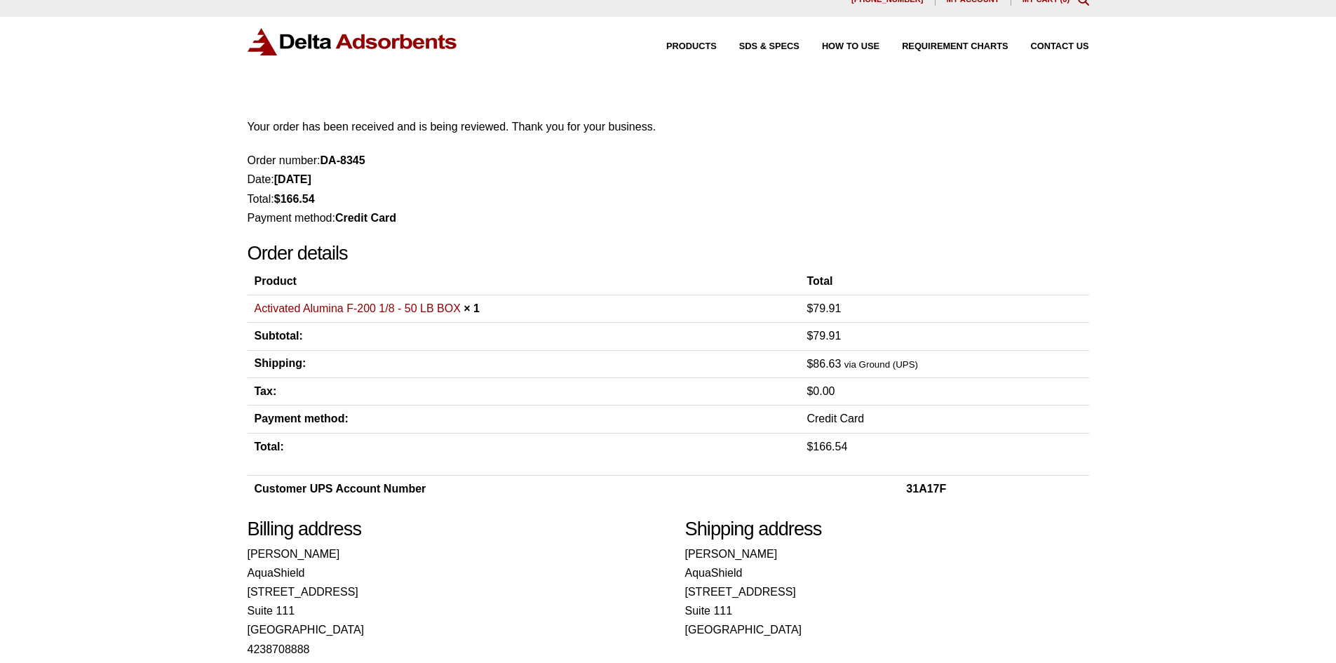
scroll to position [0, 0]
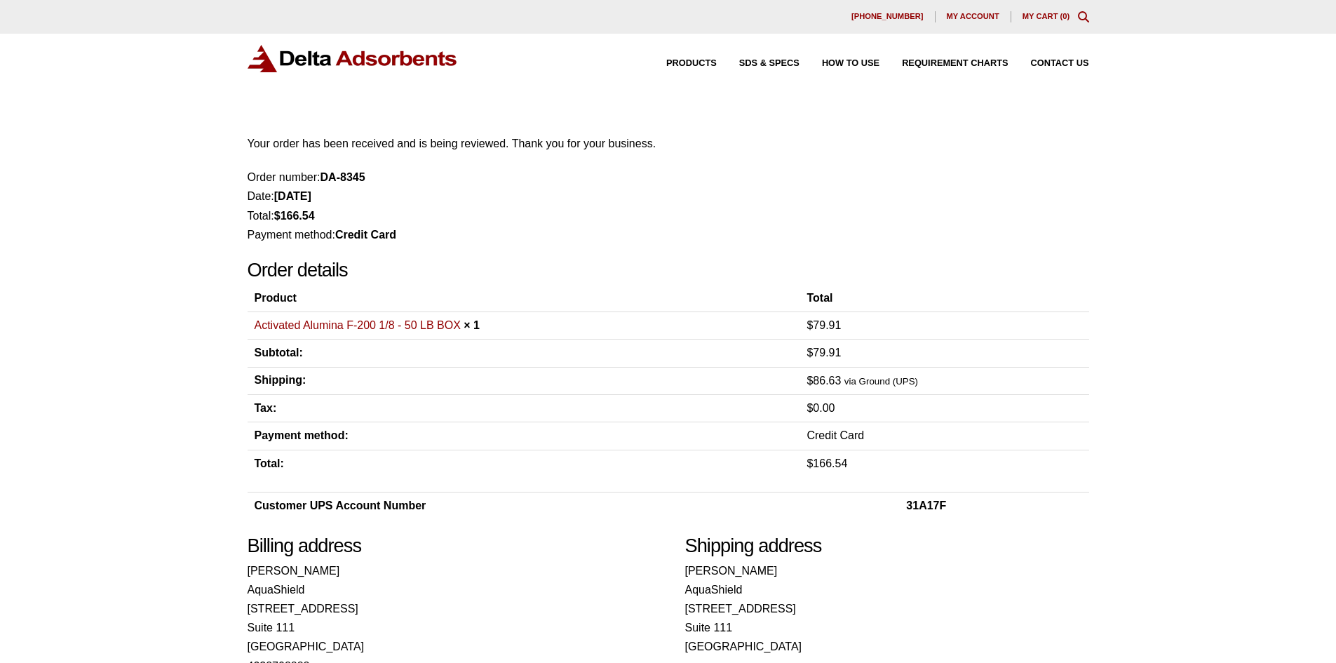
click at [784, 68] on div "Products SDS & SPECS How to Use Requirement Charts Contact Us" at bounding box center [866, 63] width 457 height 20
click at [822, 65] on span "How to Use" at bounding box center [851, 63] width 58 height 9
